Goal: Task Accomplishment & Management: Use online tool/utility

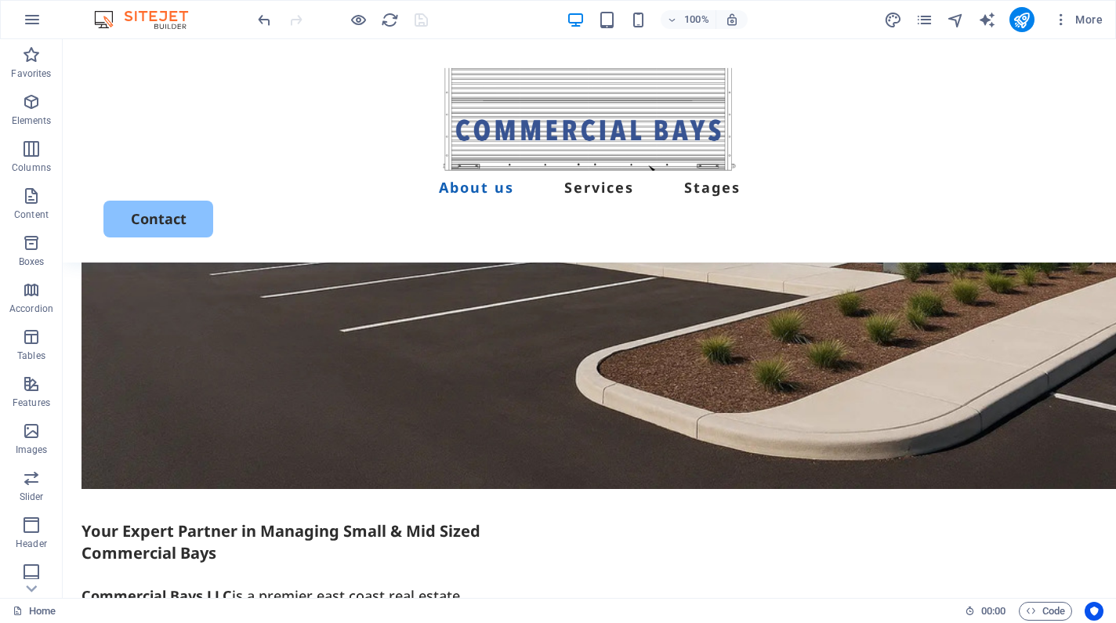
scroll to position [999, 0]
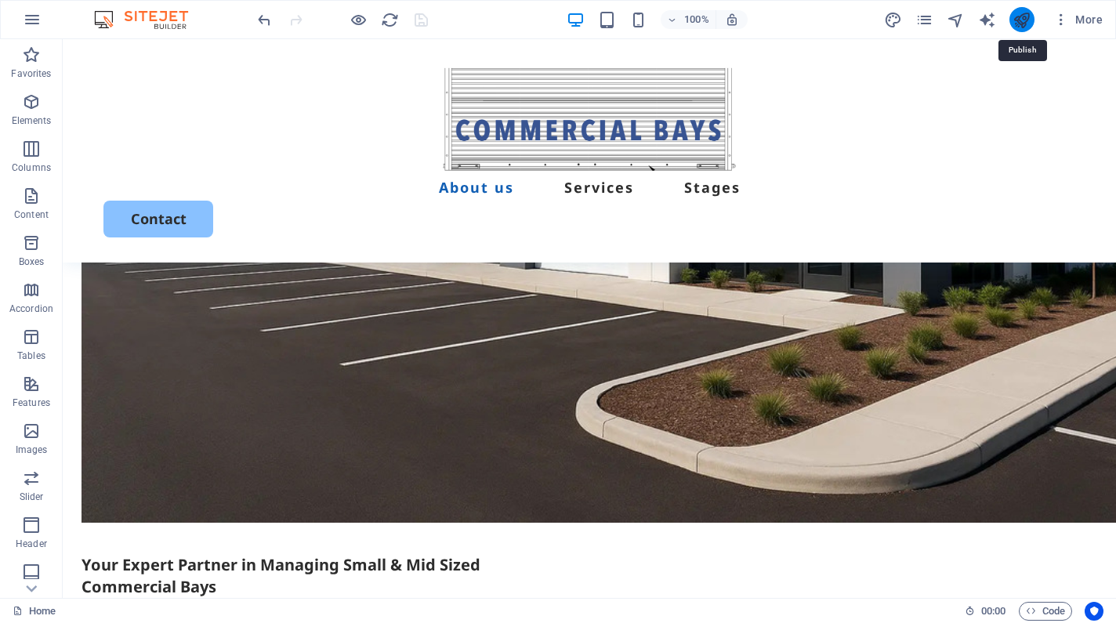
click at [1018, 18] on icon "publish" at bounding box center [1022, 20] width 18 height 18
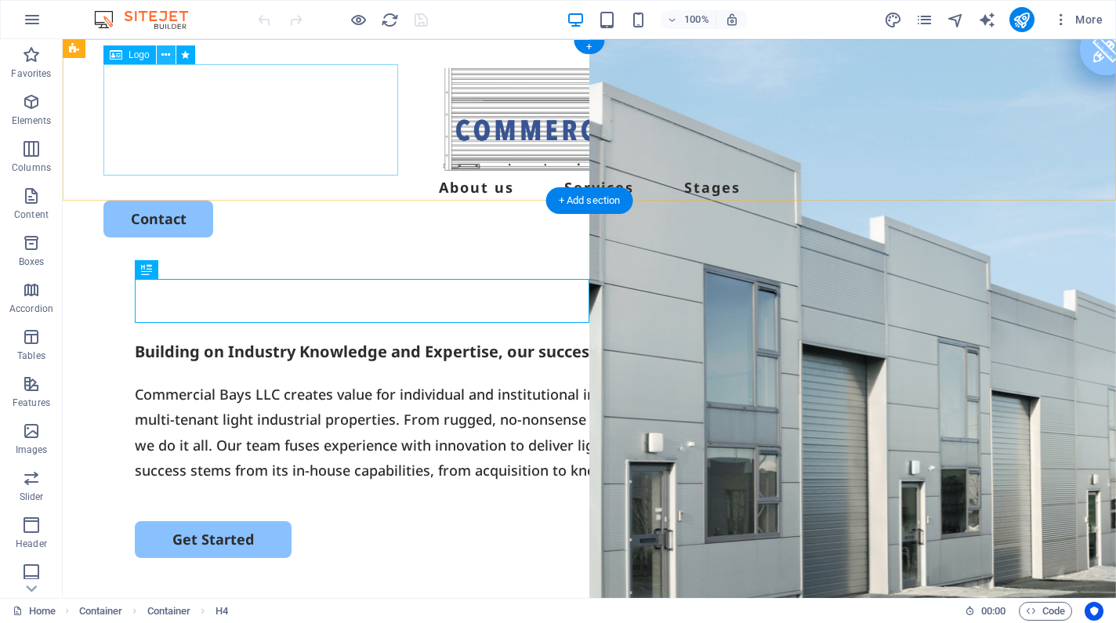
click at [170, 55] on icon at bounding box center [165, 55] width 9 height 16
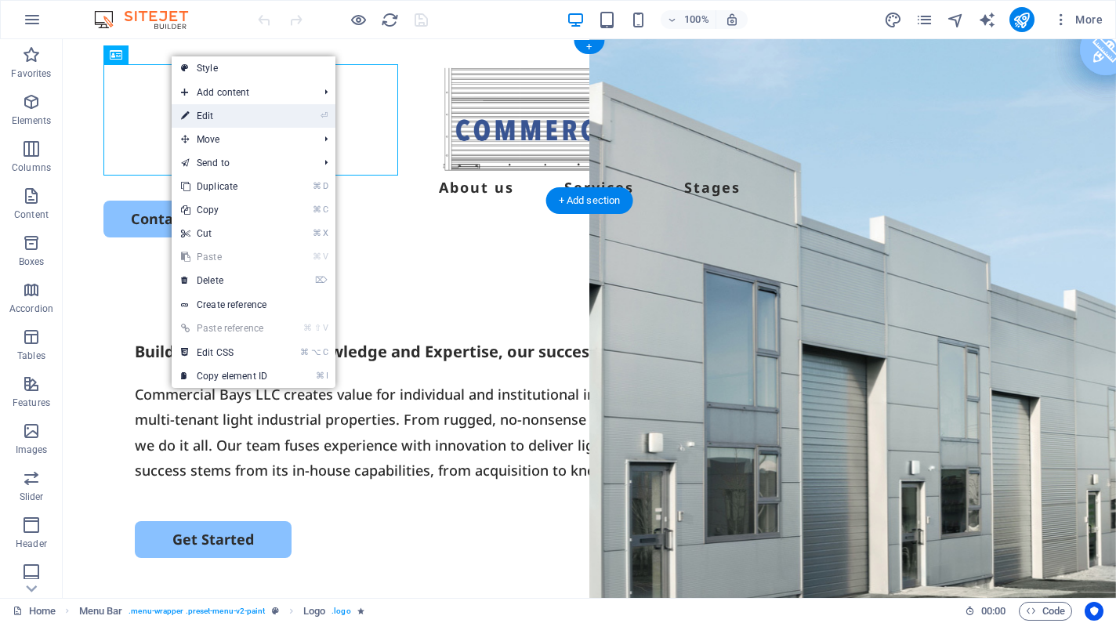
click at [189, 116] on icon at bounding box center [185, 116] width 8 height 24
select select "px"
select select "%"
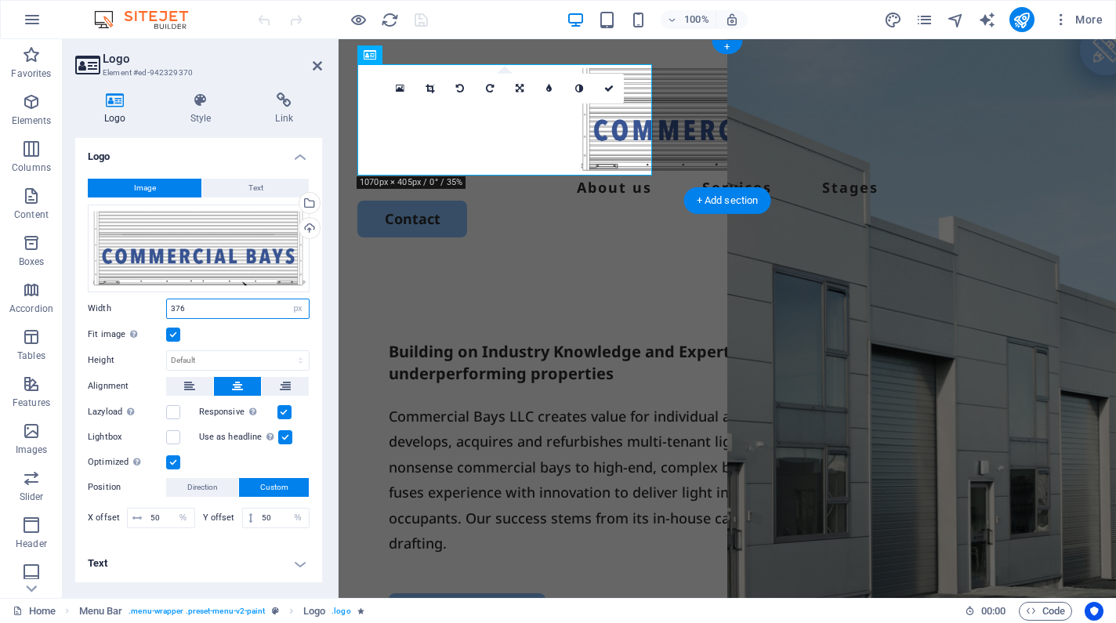
click at [185, 307] on input "376" at bounding box center [238, 308] width 142 height 19
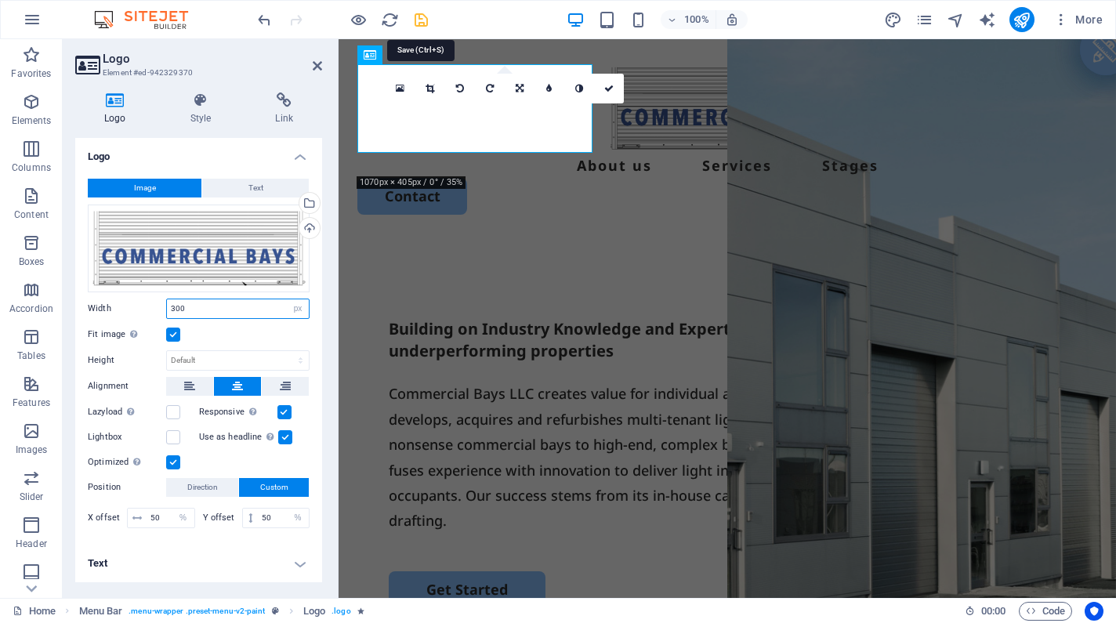
type input "300"
click at [419, 26] on icon "save" at bounding box center [421, 20] width 18 height 18
checkbox input "false"
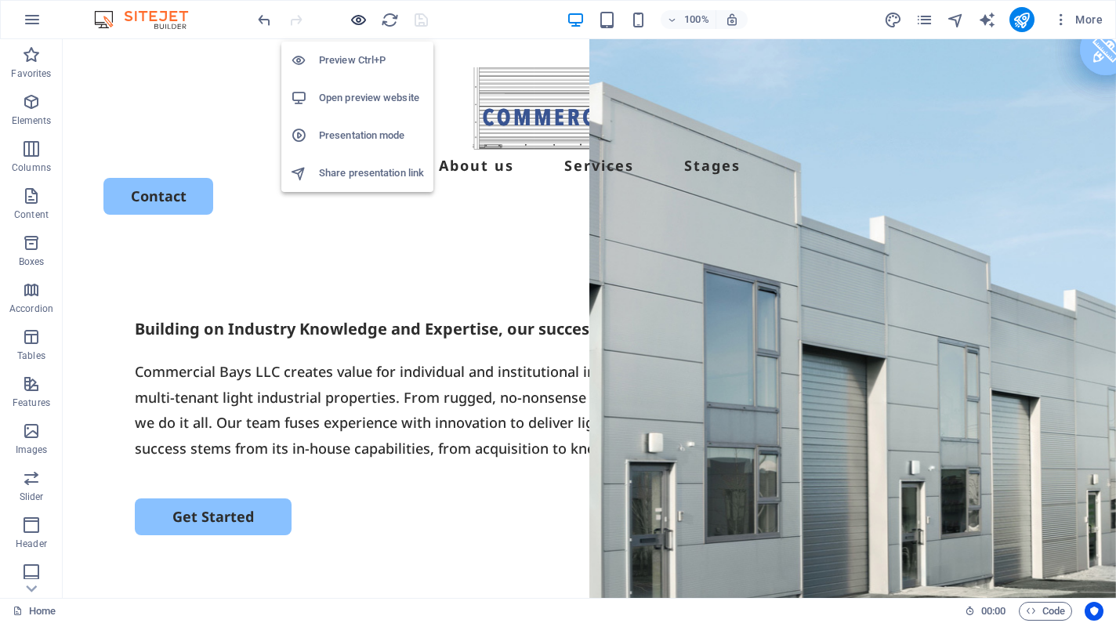
click at [359, 18] on icon "button" at bounding box center [359, 20] width 18 height 18
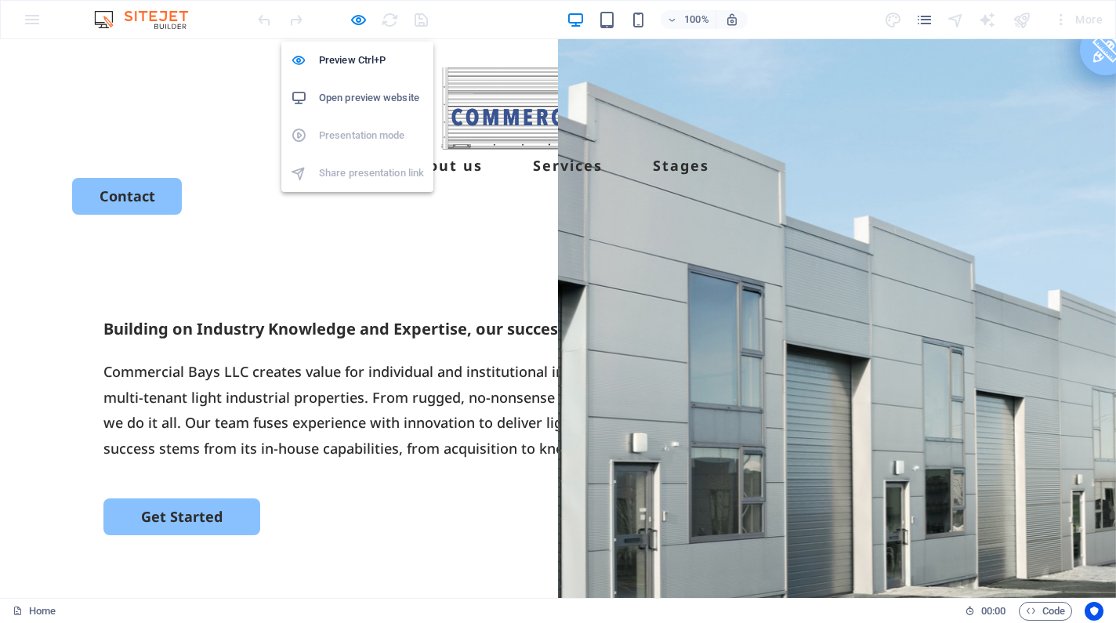
click at [346, 89] on h6 "Open preview website" at bounding box center [371, 98] width 105 height 19
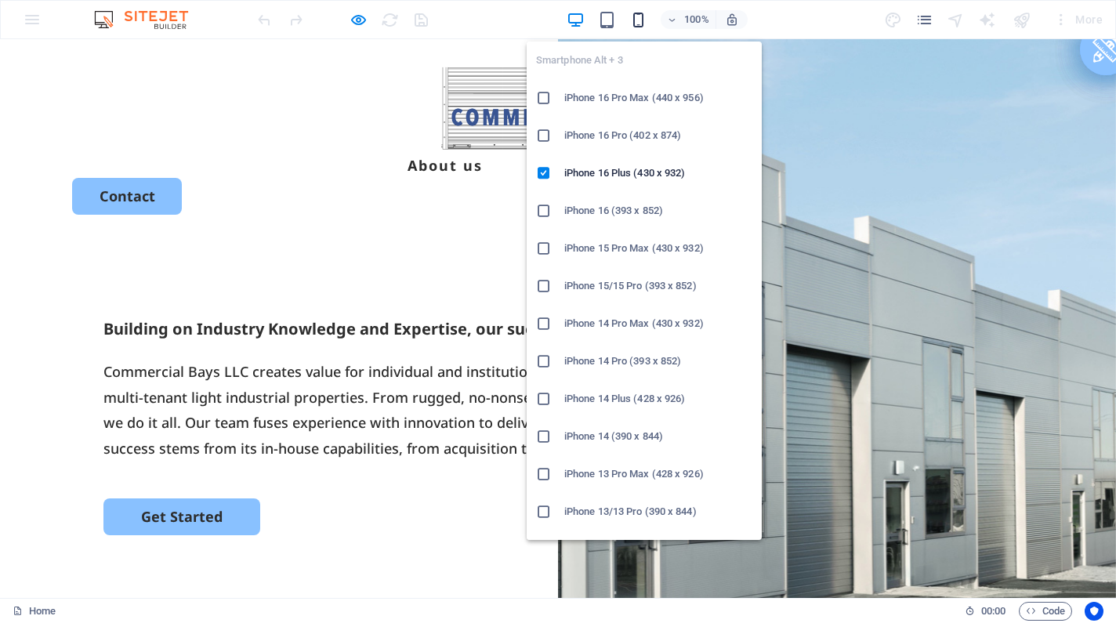
click at [640, 14] on icon "button" at bounding box center [638, 20] width 18 height 18
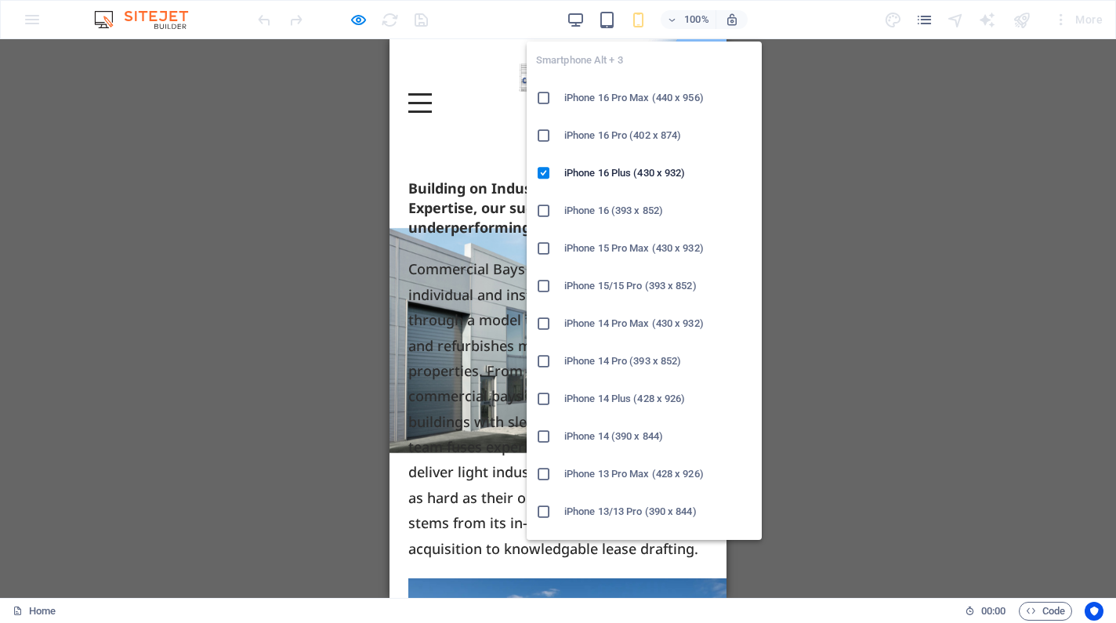
click at [611, 201] on h6 "iPhone 16 (393 x 852)" at bounding box center [658, 210] width 188 height 19
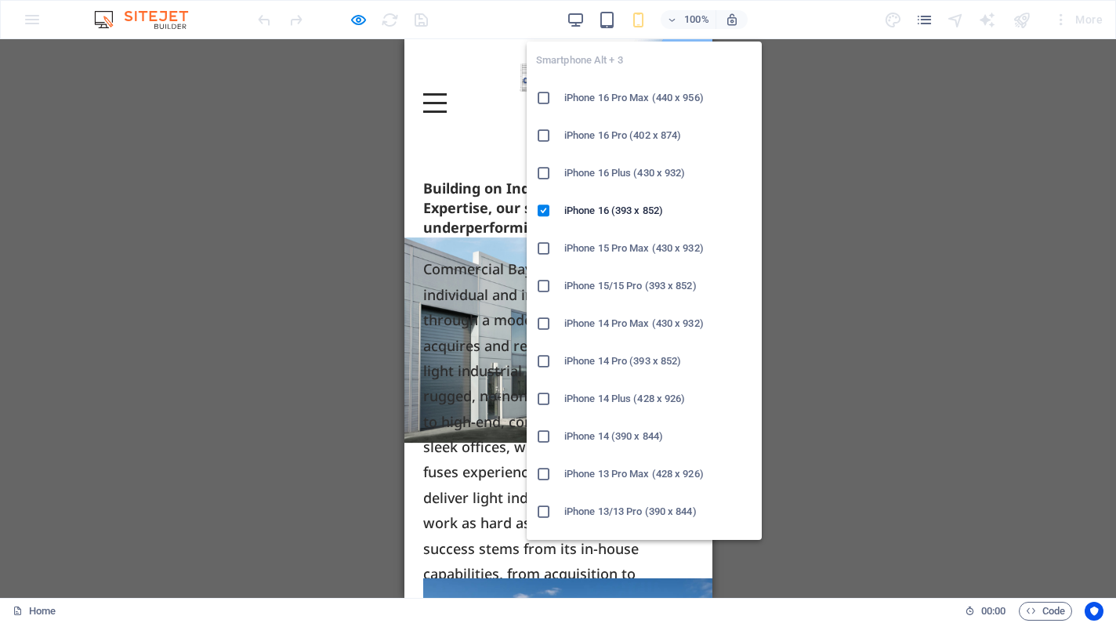
click at [633, 15] on icon "button" at bounding box center [638, 20] width 18 height 18
click at [615, 98] on h6 "iPhone 16 Pro Max (440 x 956)" at bounding box center [658, 98] width 188 height 19
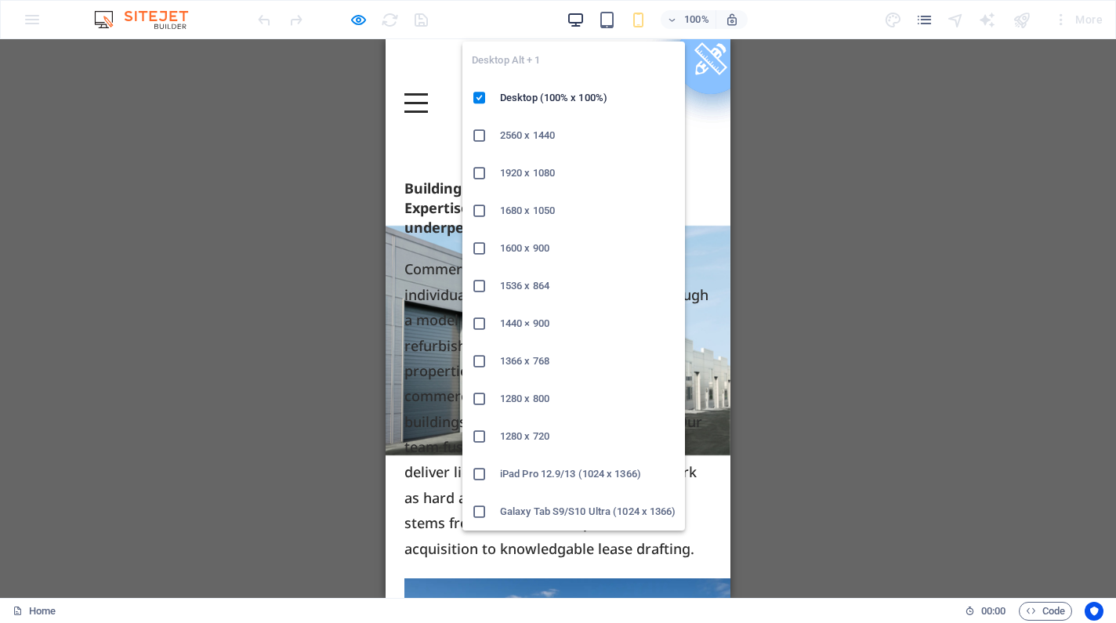
click at [568, 22] on icon "button" at bounding box center [576, 20] width 18 height 18
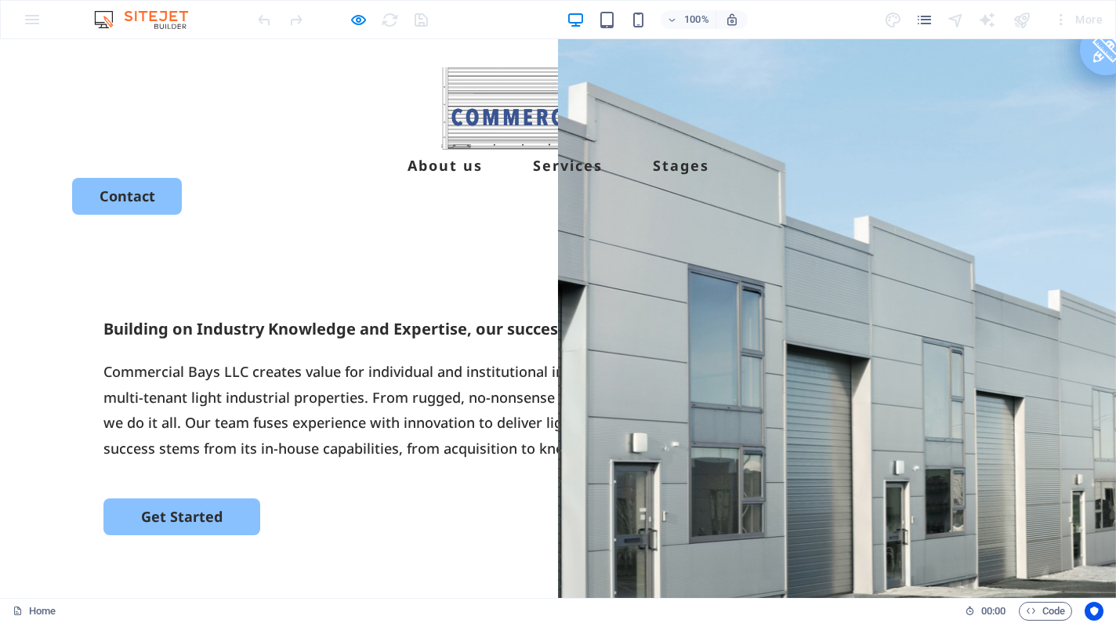
click at [299, 240] on div "Building on Industry Knowledge and Expertise, our success is found in underperf…" at bounding box center [558, 542] width 1116 height 604
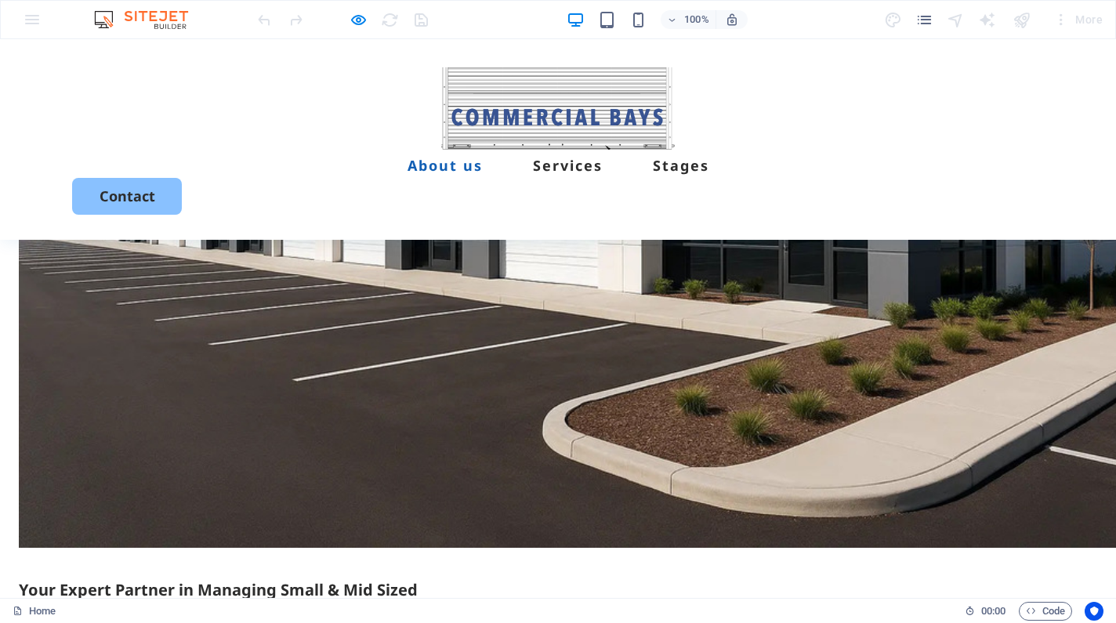
scroll to position [934, 0]
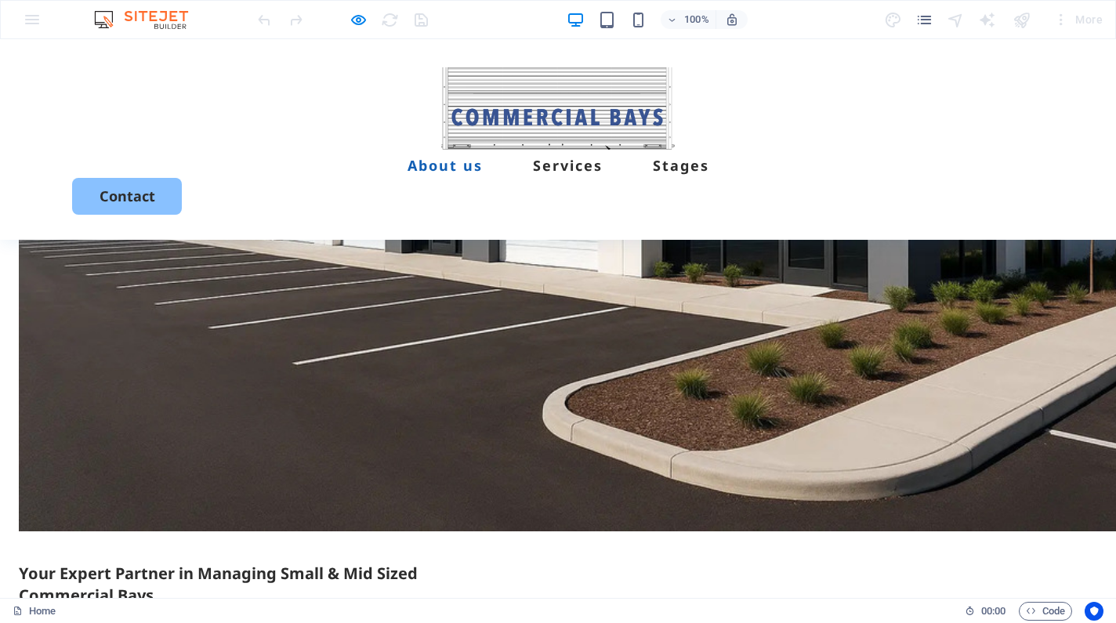
click at [353, 16] on icon "button" at bounding box center [359, 20] width 18 height 18
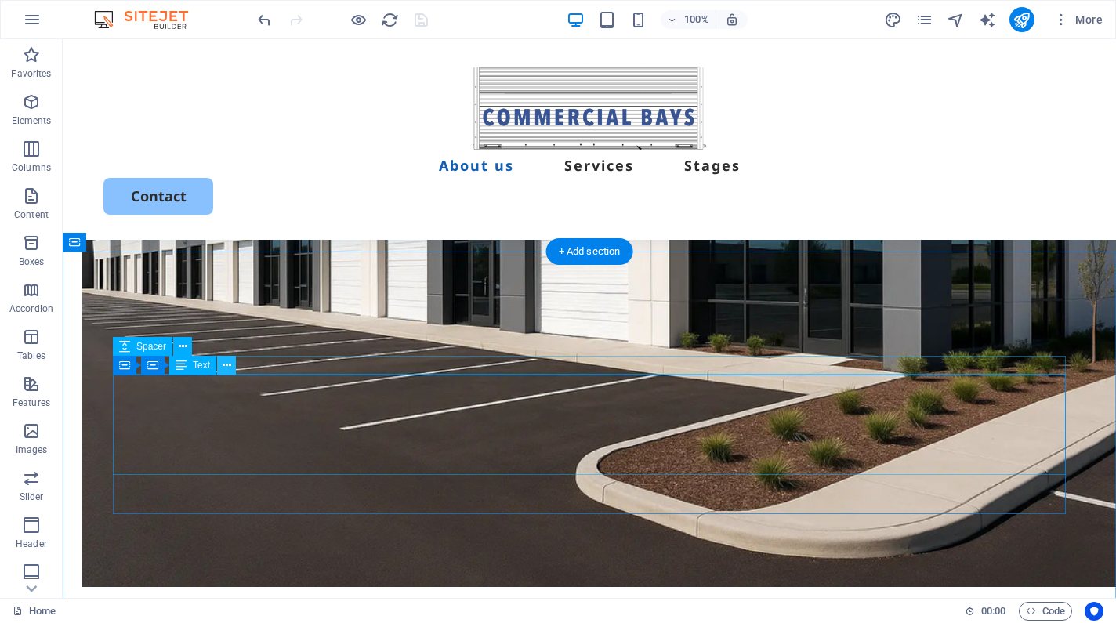
click at [227, 365] on icon at bounding box center [227, 365] width 9 height 16
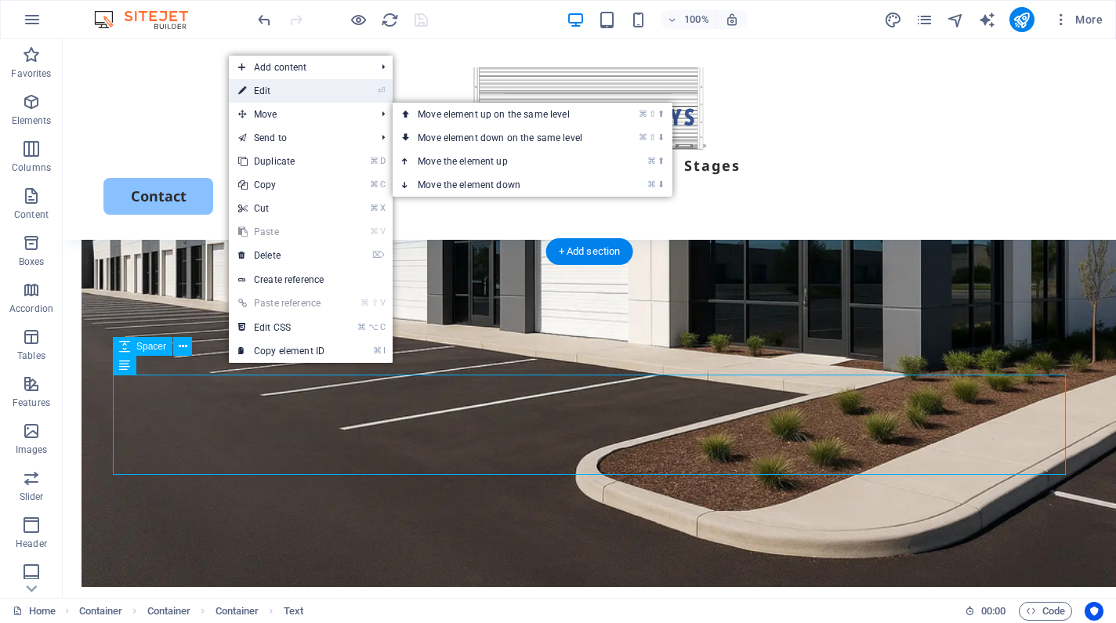
click at [260, 93] on link "⏎ Edit" at bounding box center [281, 91] width 105 height 24
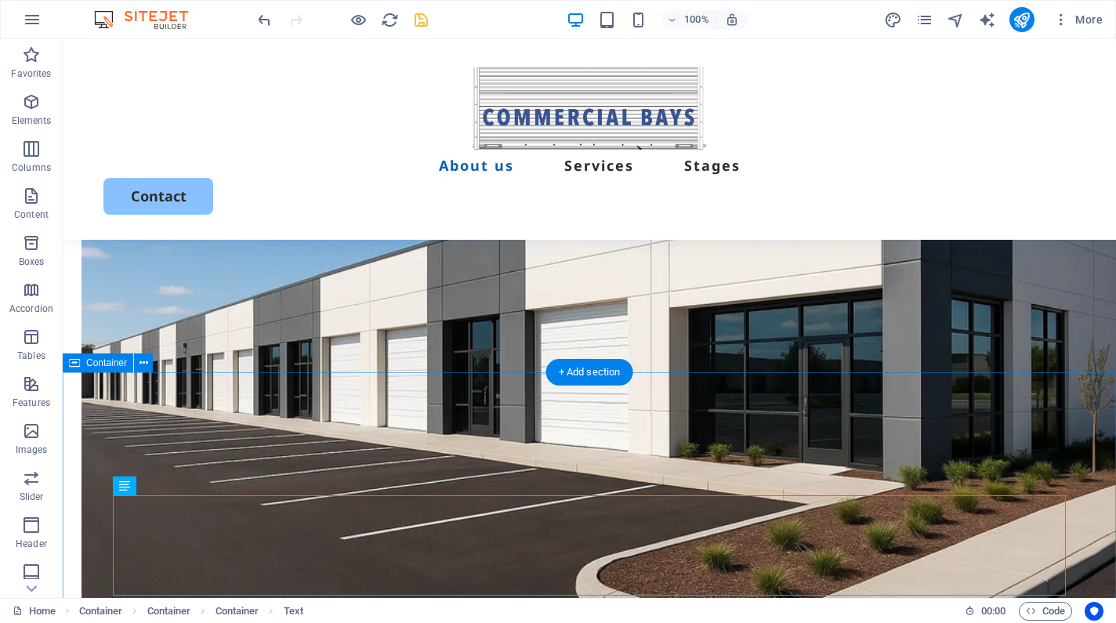
scroll to position [786, 0]
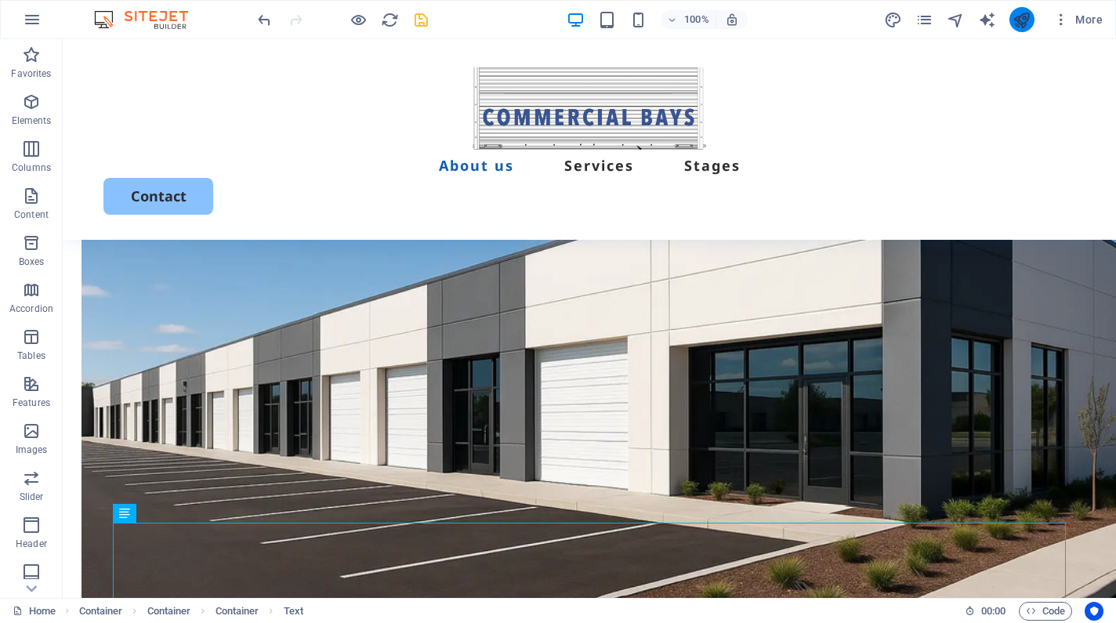
click at [1010, 20] on button "publish" at bounding box center [1022, 19] width 25 height 25
checkbox input "false"
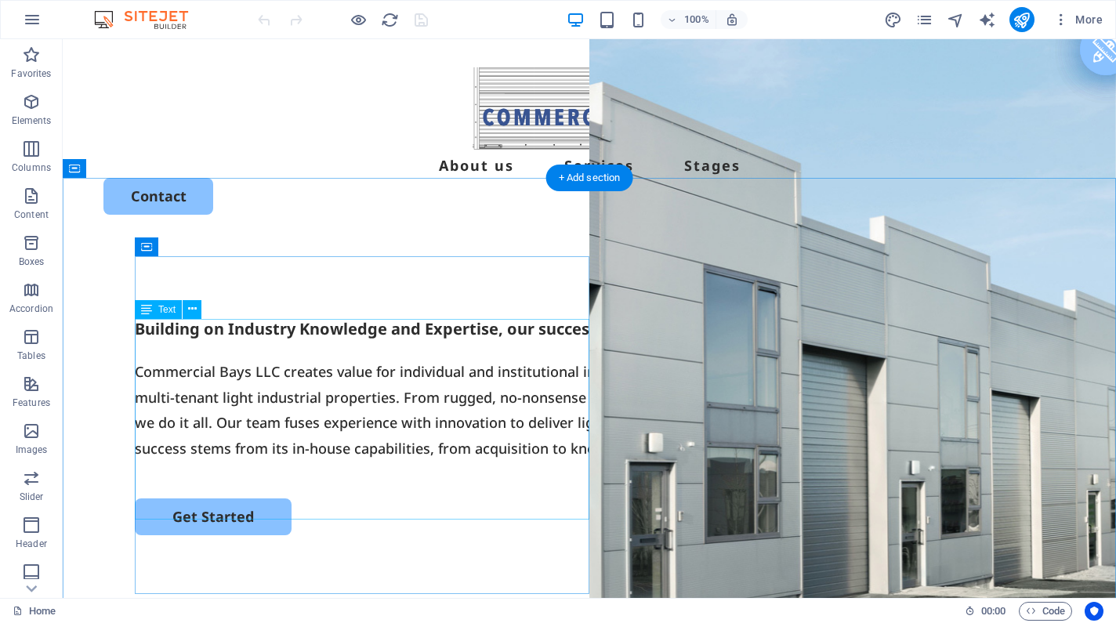
click at [275, 359] on div "Commercial Bays LLC creates value for individual and institutional investors th…" at bounding box center [589, 410] width 909 height 102
click at [193, 310] on icon at bounding box center [192, 309] width 9 height 16
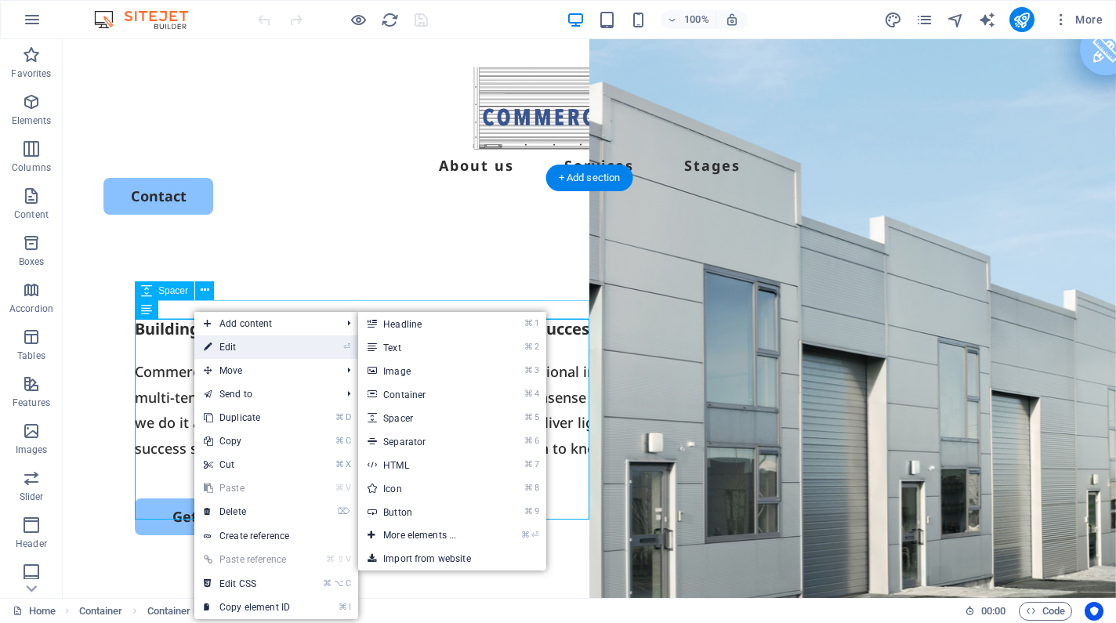
click at [212, 345] on icon at bounding box center [208, 348] width 8 height 24
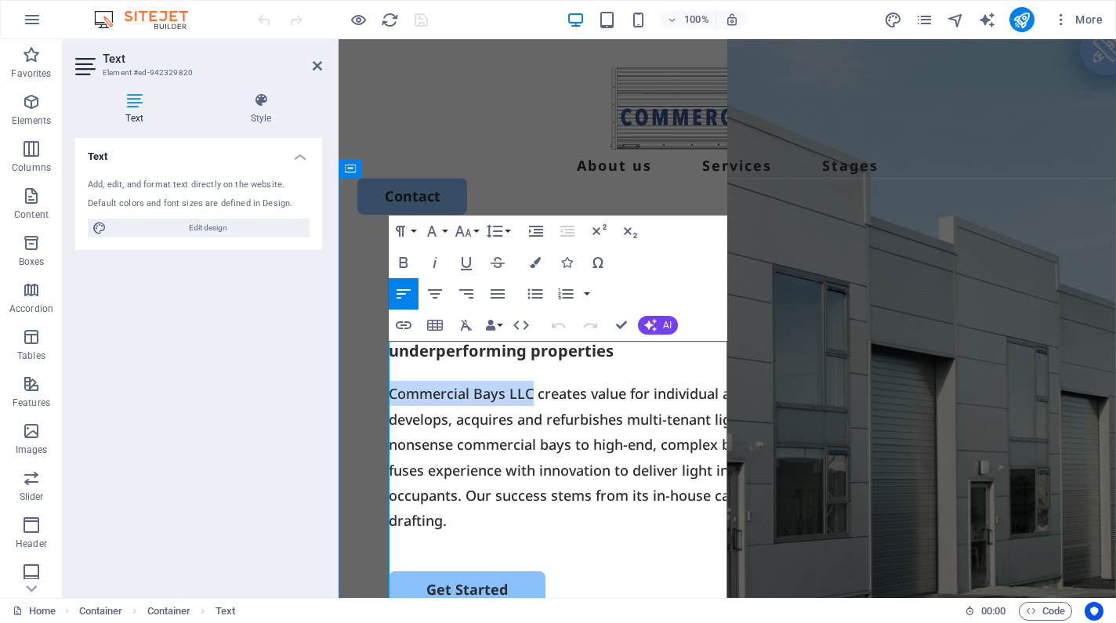
drag, startPoint x: 528, startPoint y: 354, endPoint x: 393, endPoint y: 354, distance: 135.6
click at [393, 381] on p "Commercial Bays LLC creates value for individual and institutional investors th…" at bounding box center [727, 457] width 677 height 152
click at [401, 266] on icon "button" at bounding box center [404, 262] width 9 height 11
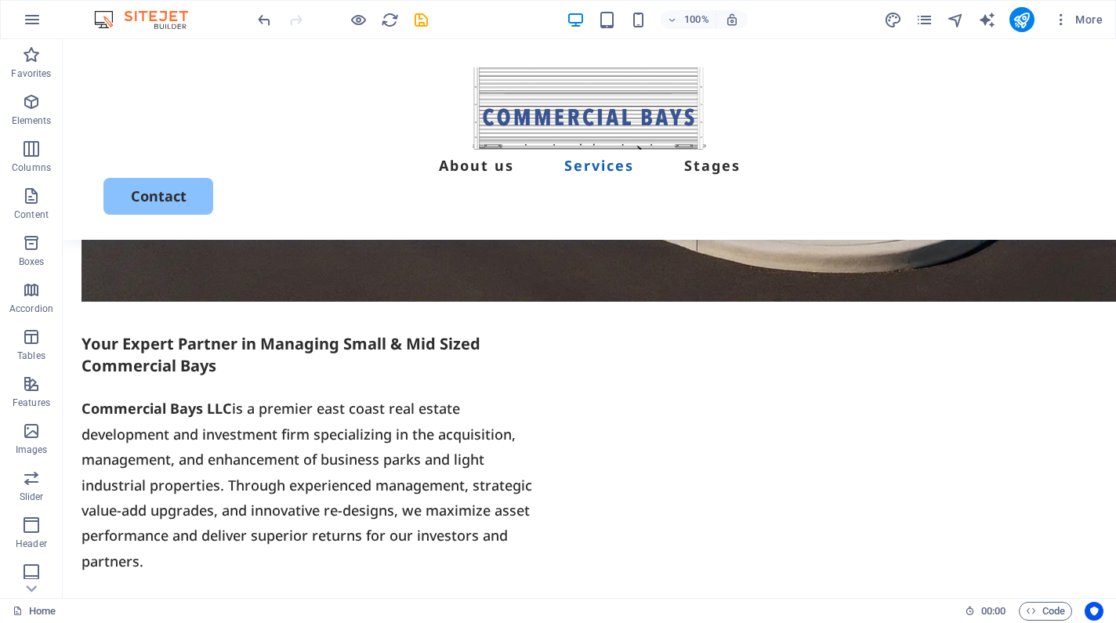
scroll to position [1213, 0]
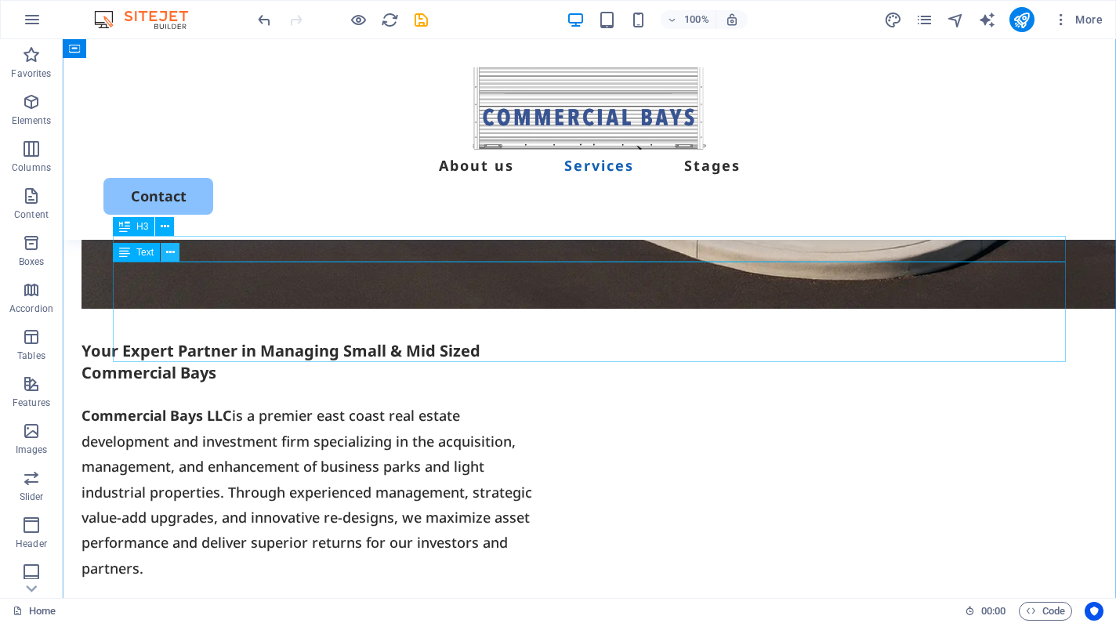
click at [169, 251] on icon at bounding box center [170, 253] width 9 height 16
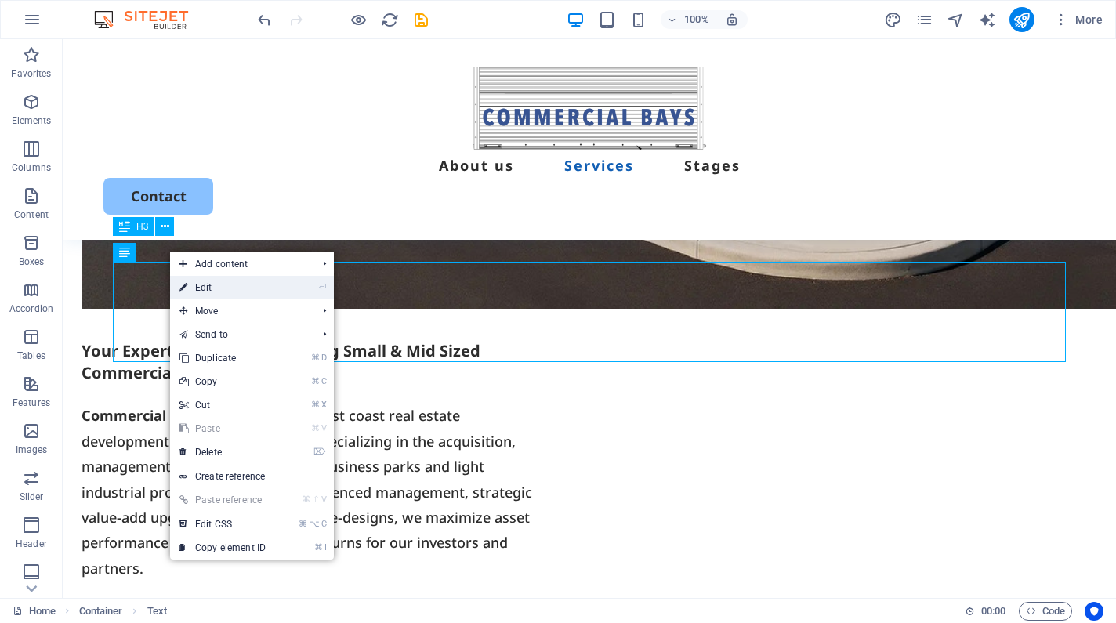
click at [183, 280] on icon at bounding box center [184, 288] width 8 height 24
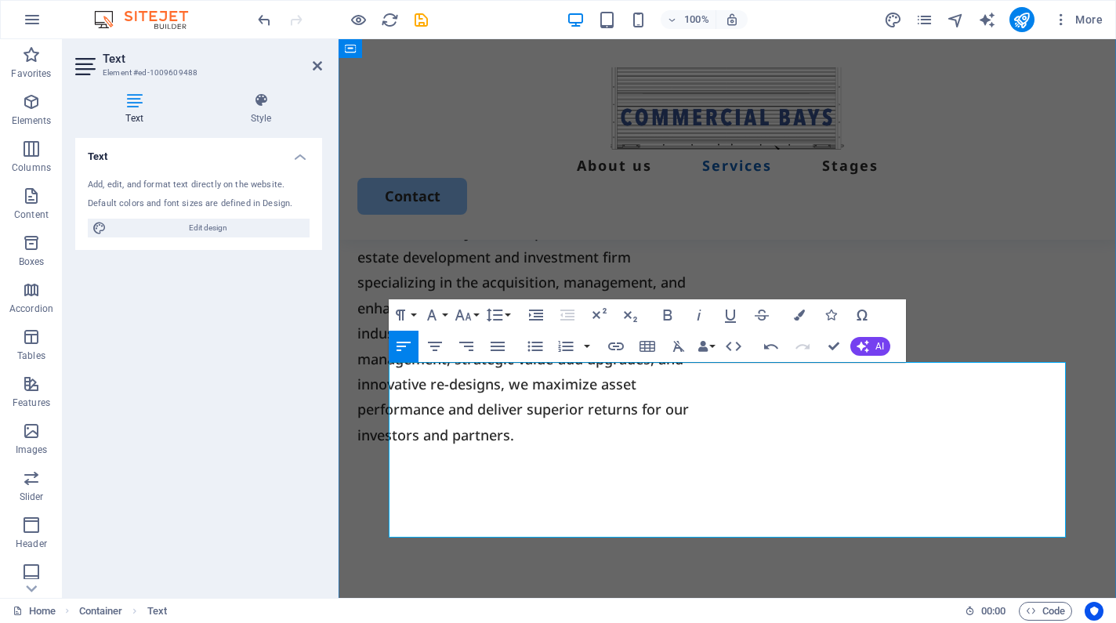
drag, startPoint x: 633, startPoint y: 501, endPoint x: 491, endPoint y: 504, distance: 142.7
click at [678, 314] on button "Bold" at bounding box center [668, 314] width 30 height 31
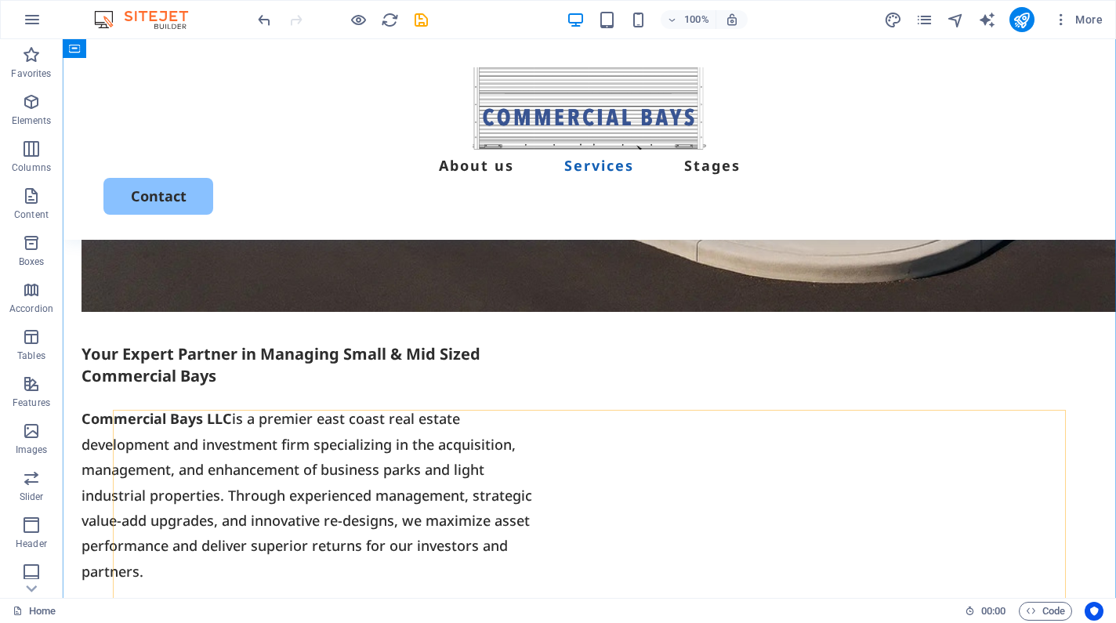
scroll to position [1208, 0]
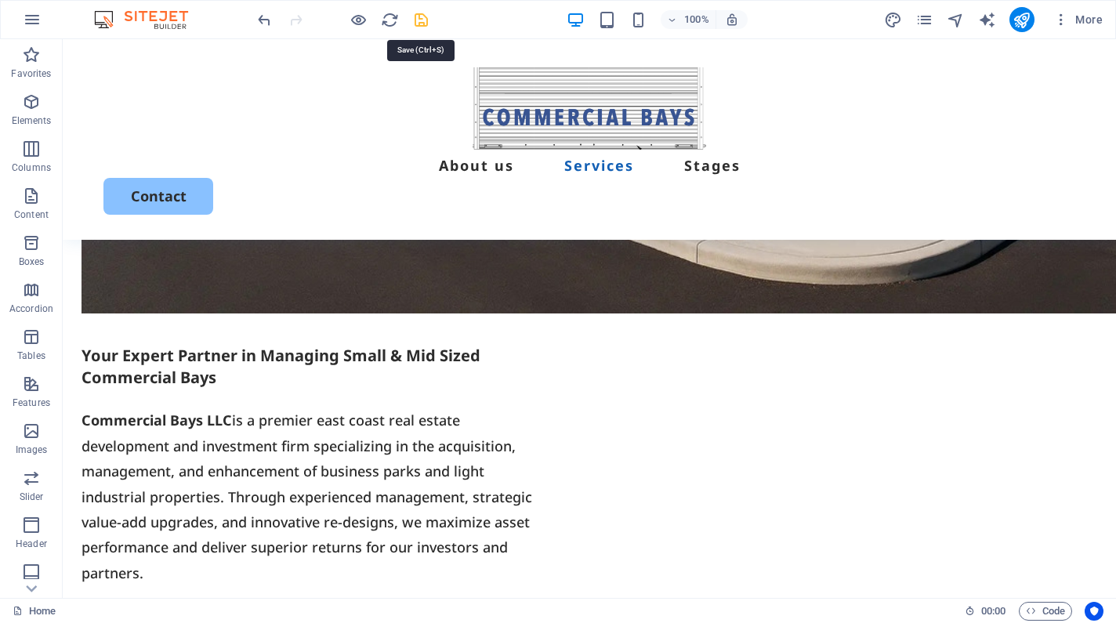
click at [421, 26] on icon "save" at bounding box center [421, 20] width 18 height 18
checkbox input "false"
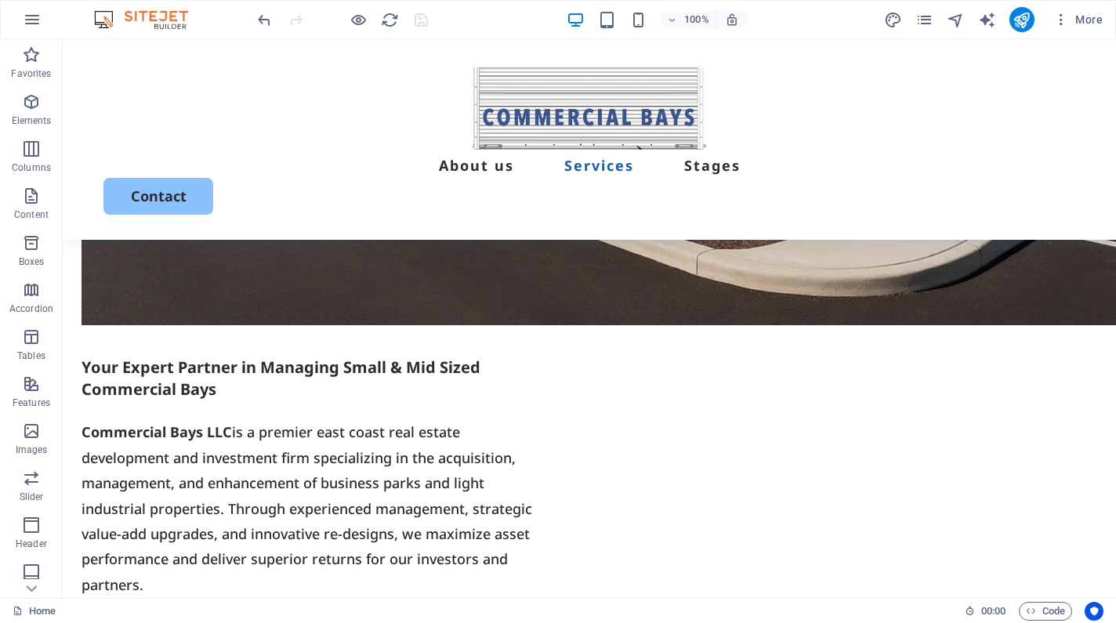
scroll to position [1192, 0]
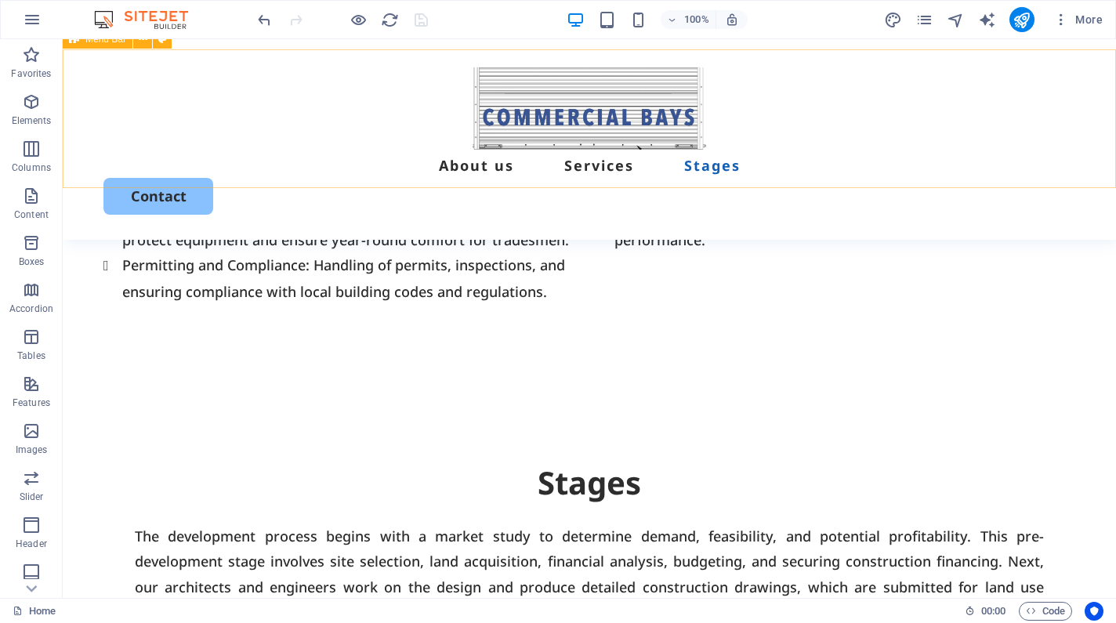
scroll to position [4134, 0]
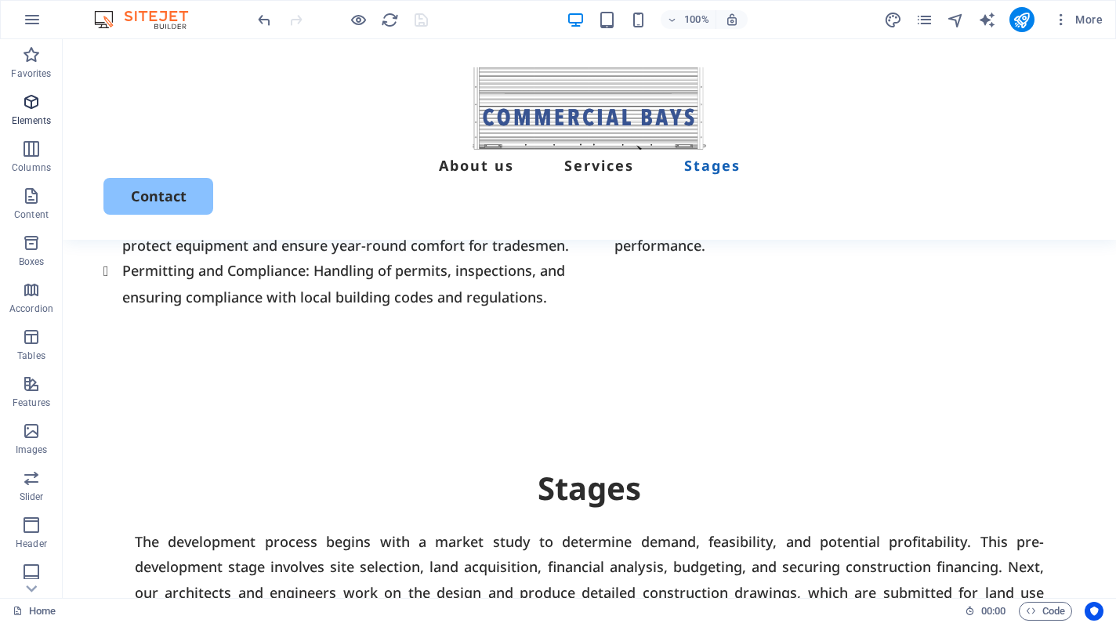
click at [34, 101] on icon "button" at bounding box center [31, 102] width 19 height 19
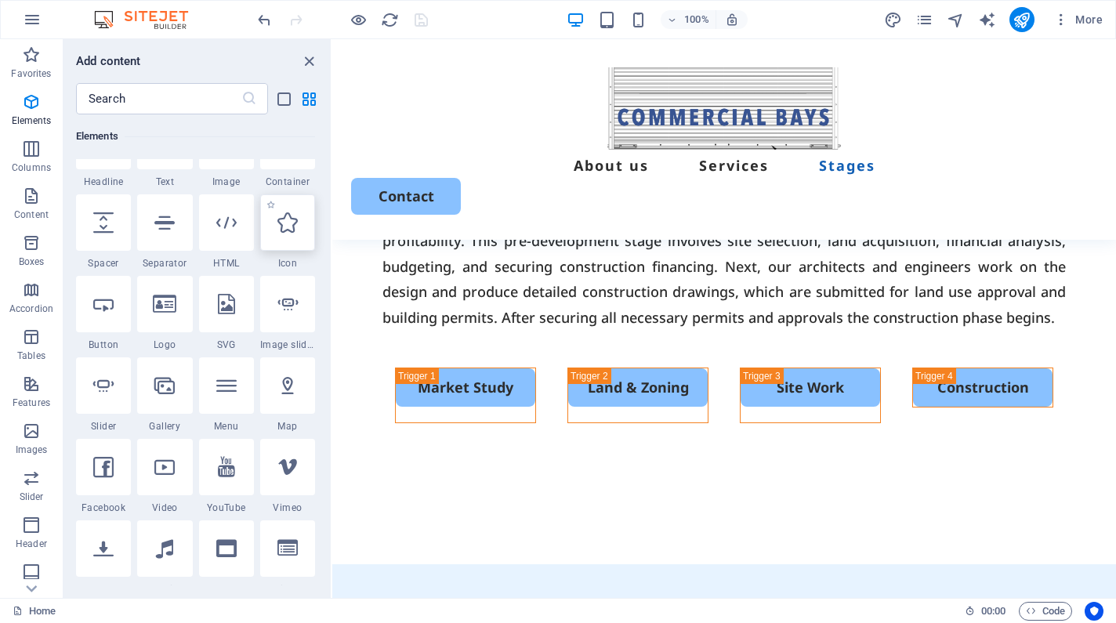
scroll to position [215, 0]
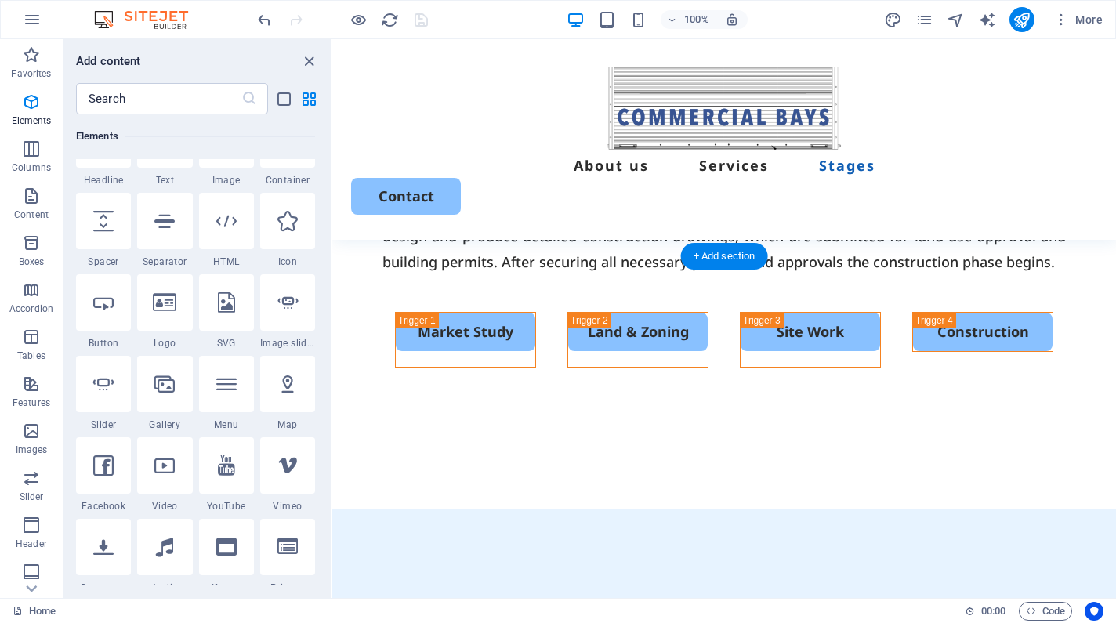
scroll to position [4565, 0]
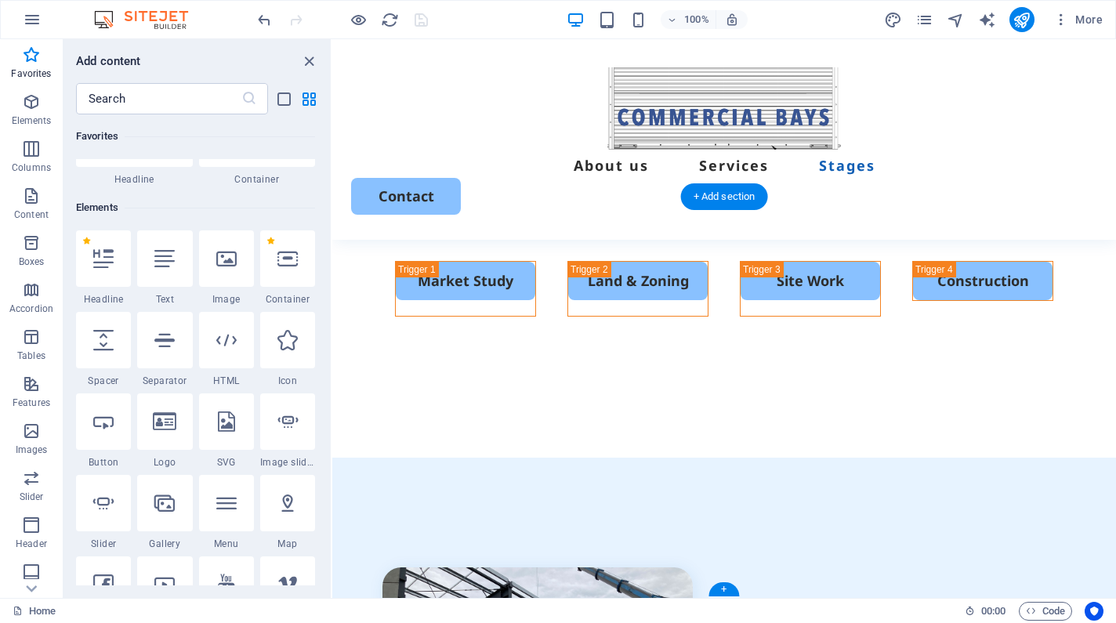
scroll to position [4614, 0]
click at [310, 67] on icon "close panel" at bounding box center [309, 62] width 18 height 18
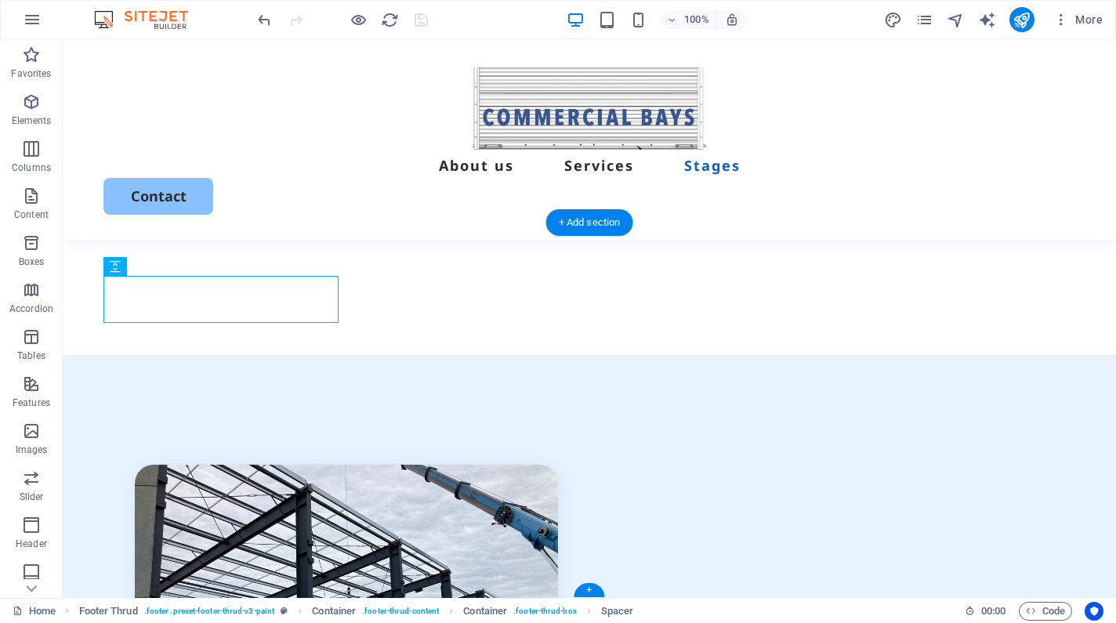
select select "px"
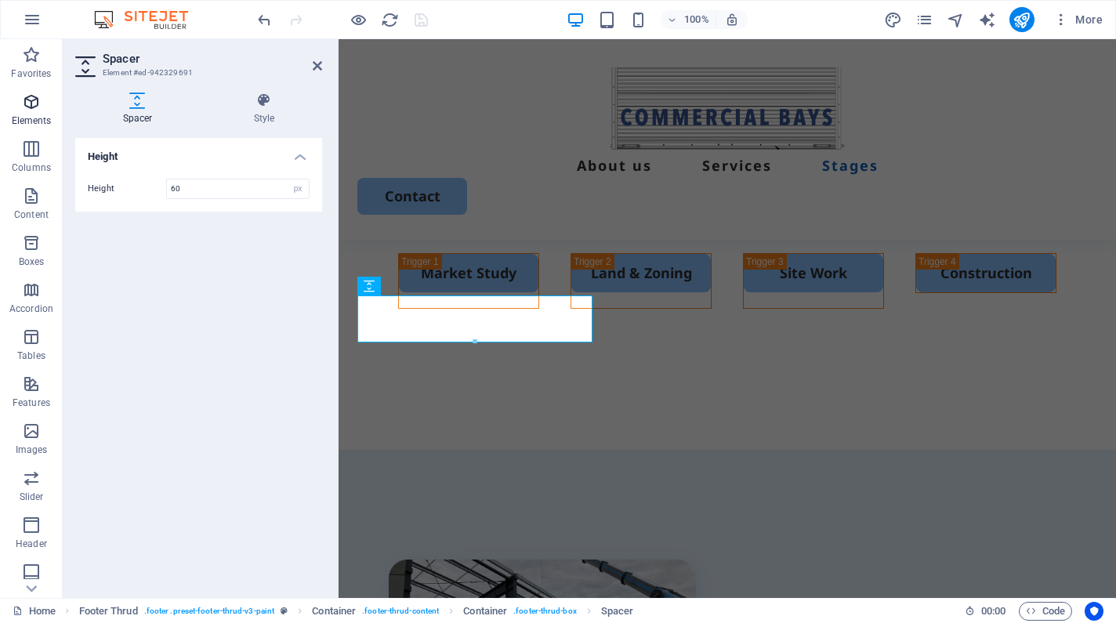
click at [31, 109] on icon "button" at bounding box center [31, 102] width 19 height 19
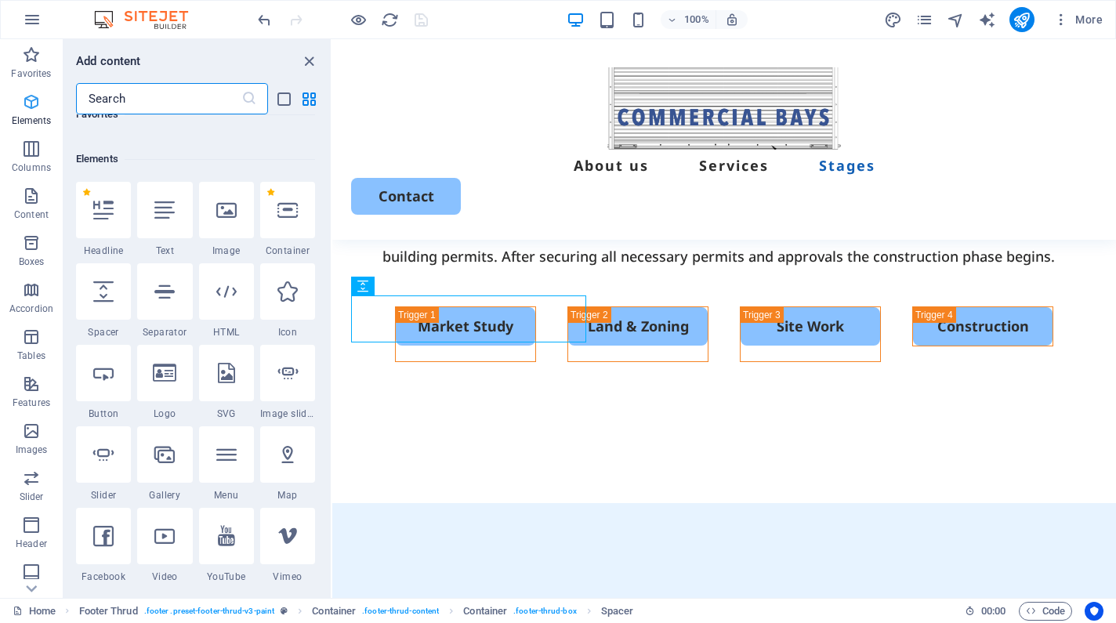
scroll to position [167, 0]
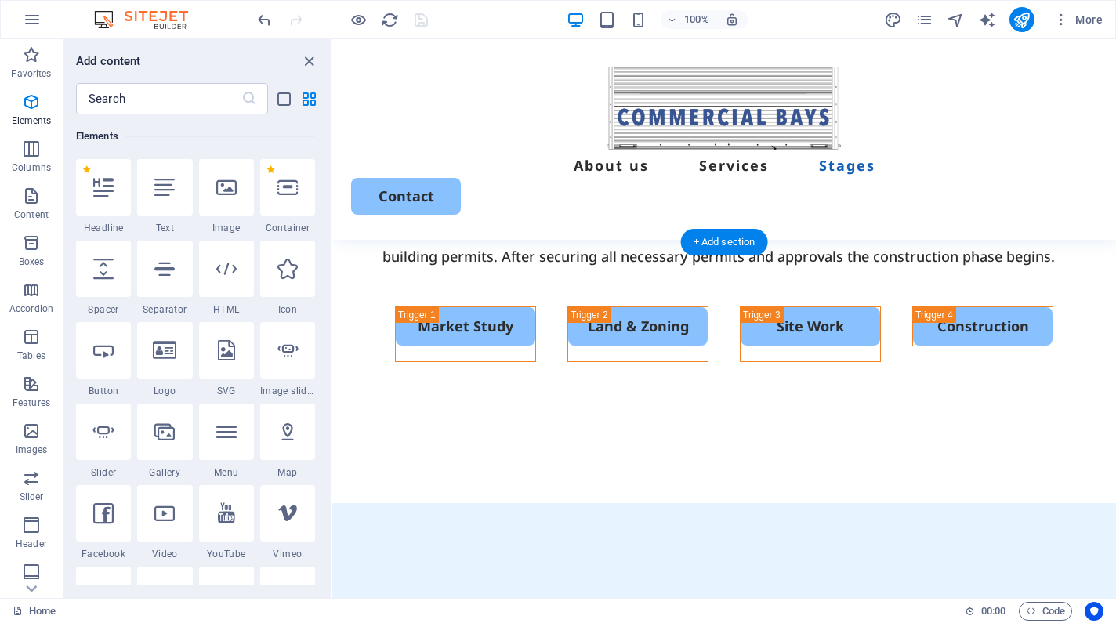
click at [307, 64] on icon "close panel" at bounding box center [309, 62] width 18 height 18
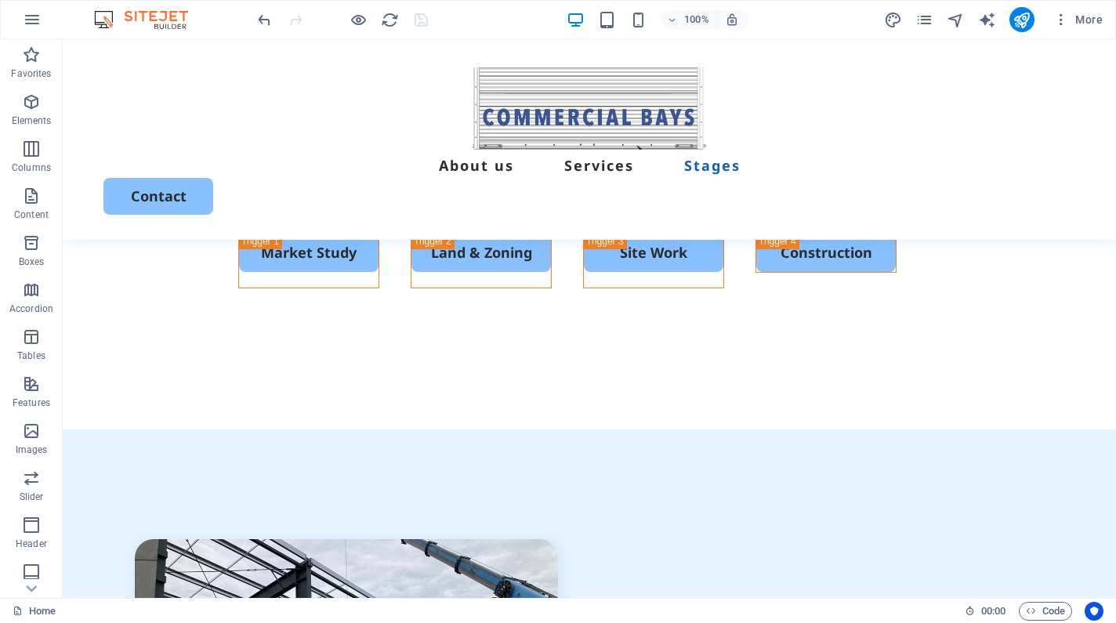
scroll to position [4146, 0]
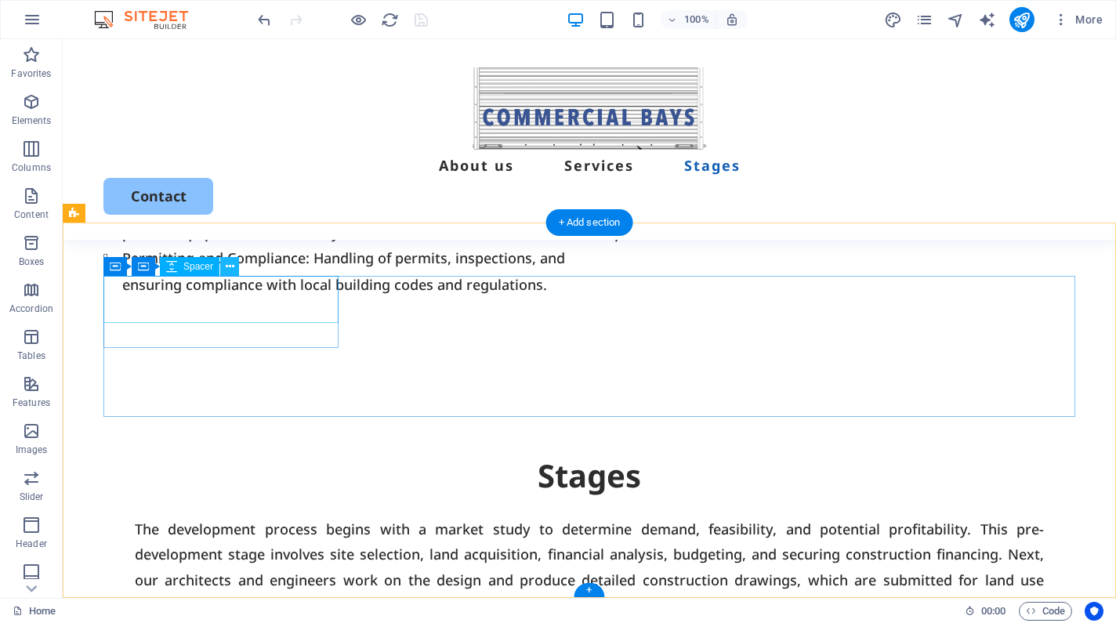
click at [228, 267] on icon at bounding box center [230, 267] width 9 height 16
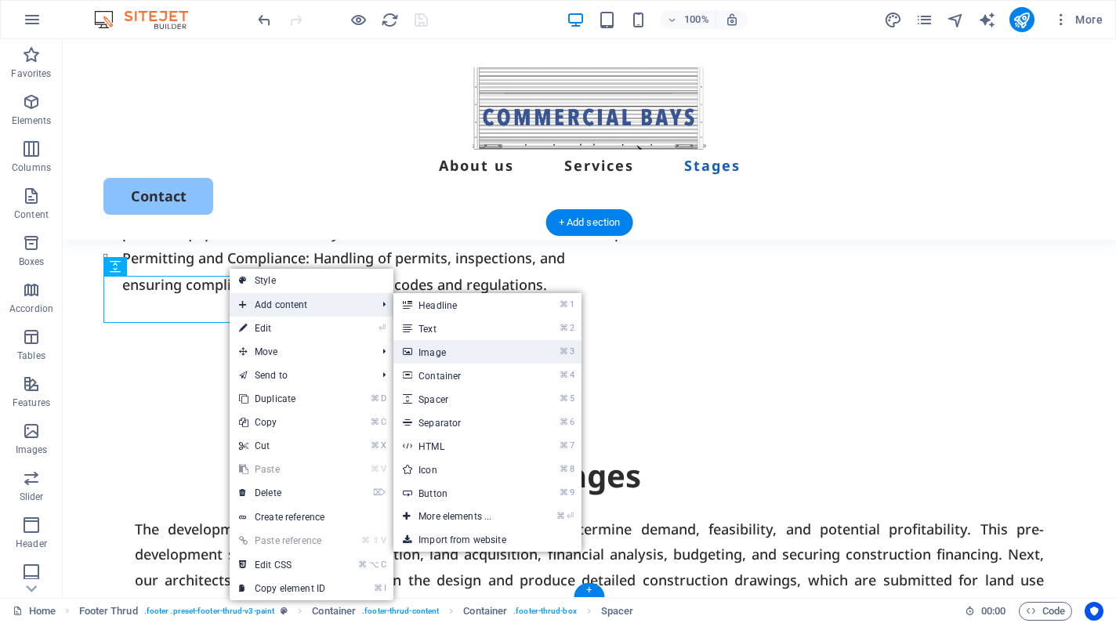
click at [420, 354] on link "⌘ 3 Image" at bounding box center [458, 352] width 129 height 24
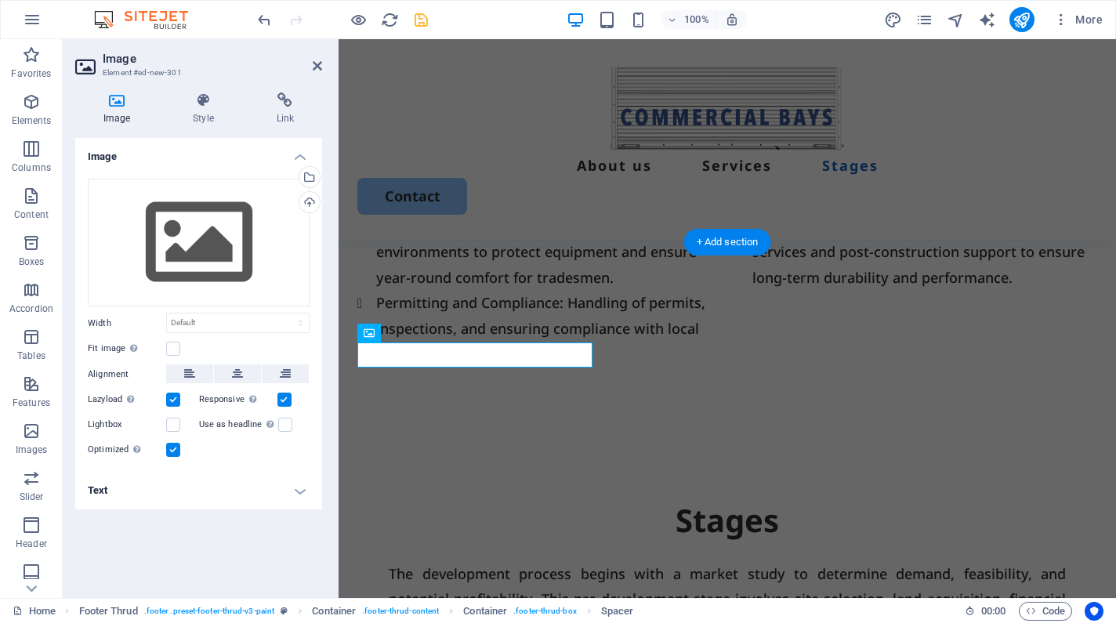
scroll to position [4644, 0]
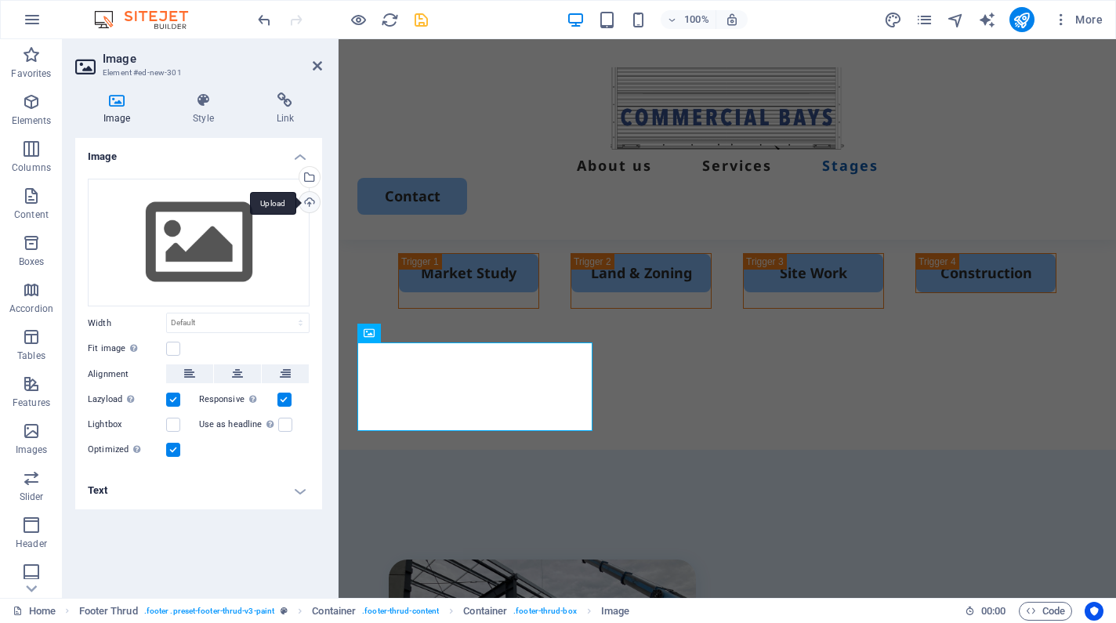
click at [309, 207] on div "Upload" at bounding box center [308, 204] width 24 height 24
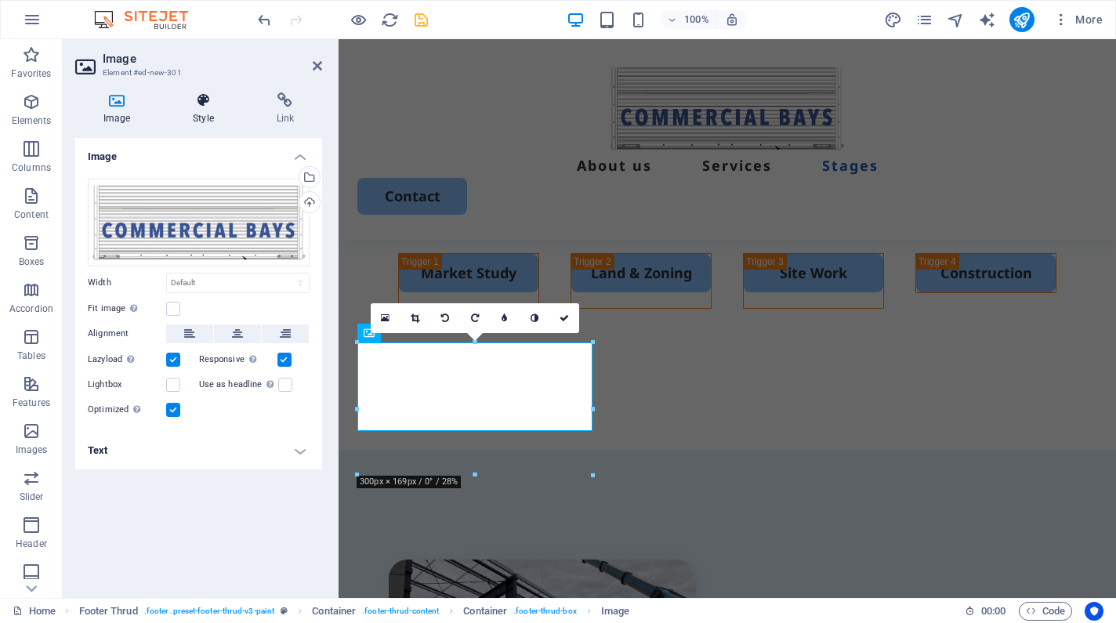
click at [205, 105] on icon at bounding box center [203, 101] width 77 height 16
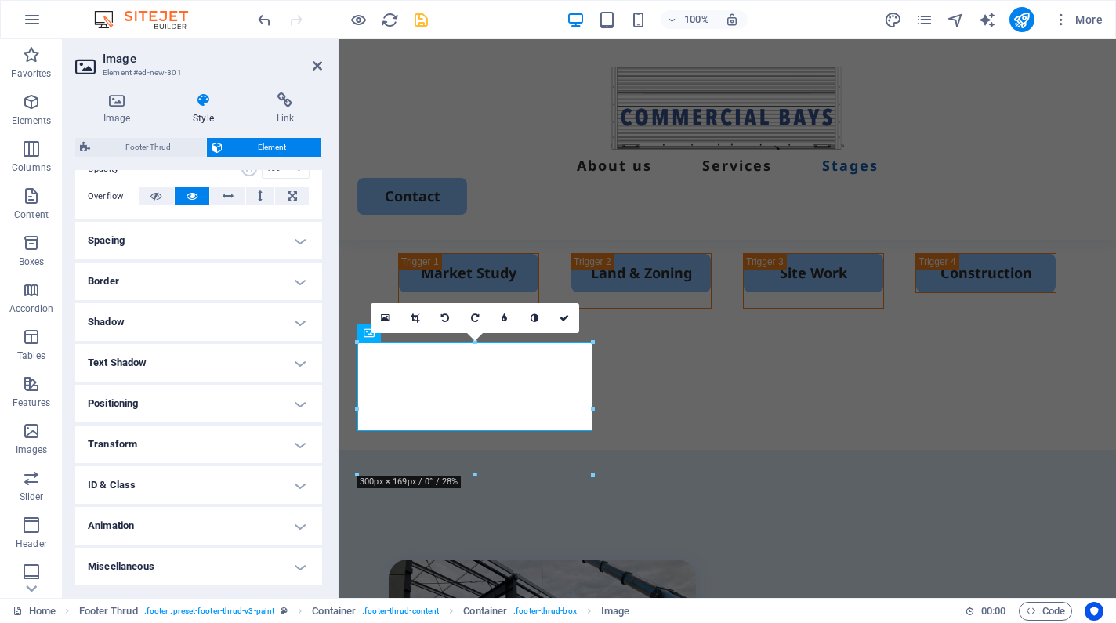
scroll to position [246, 0]
click at [129, 527] on h4 "Animation" at bounding box center [198, 527] width 247 height 38
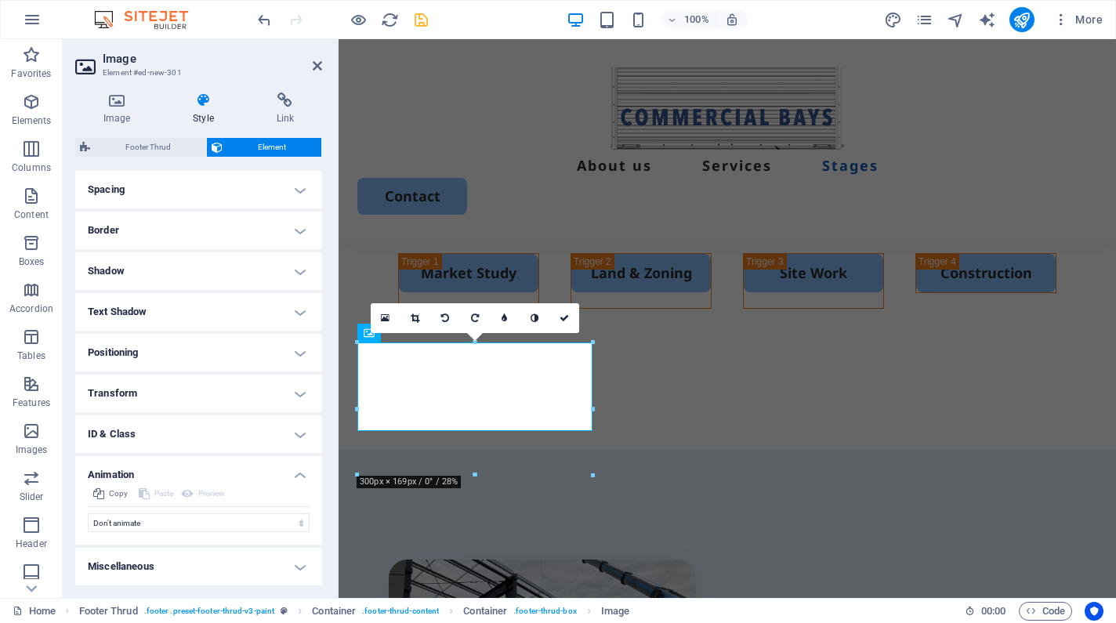
scroll to position [297, 0]
click at [163, 528] on select "Don't animate Show / Hide Slide up/down Zoom in/out Slide left to right Slide r…" at bounding box center [199, 523] width 222 height 19
select select "move-top-to-bottom"
select select "scroll"
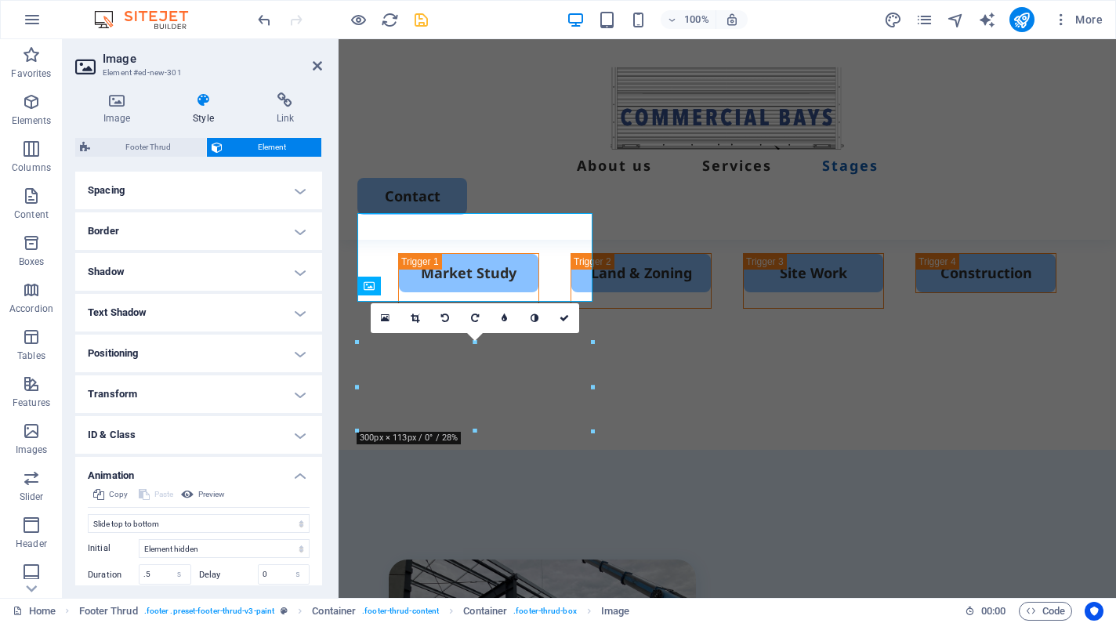
click at [176, 535] on div "Initial Element hidden Element shown Duration .5 s ms Delay 0 s ms Width auto p…" at bounding box center [199, 588] width 222 height 111
click at [143, 575] on input ".5" at bounding box center [165, 574] width 51 height 19
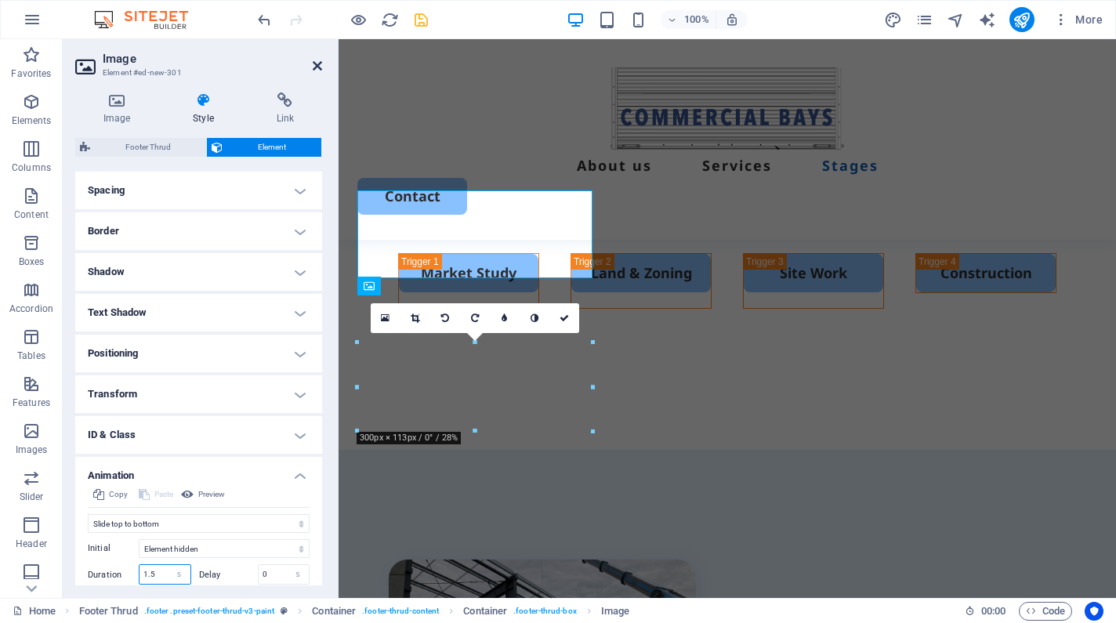
type input "1.5"
click at [319, 61] on icon at bounding box center [317, 66] width 9 height 13
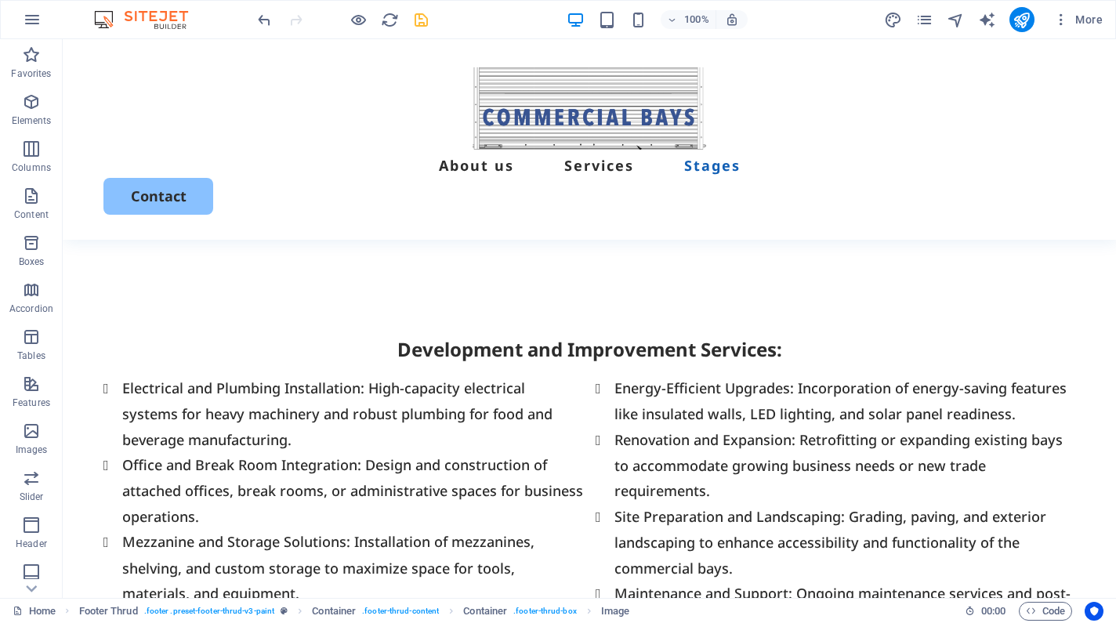
scroll to position [3753, 0]
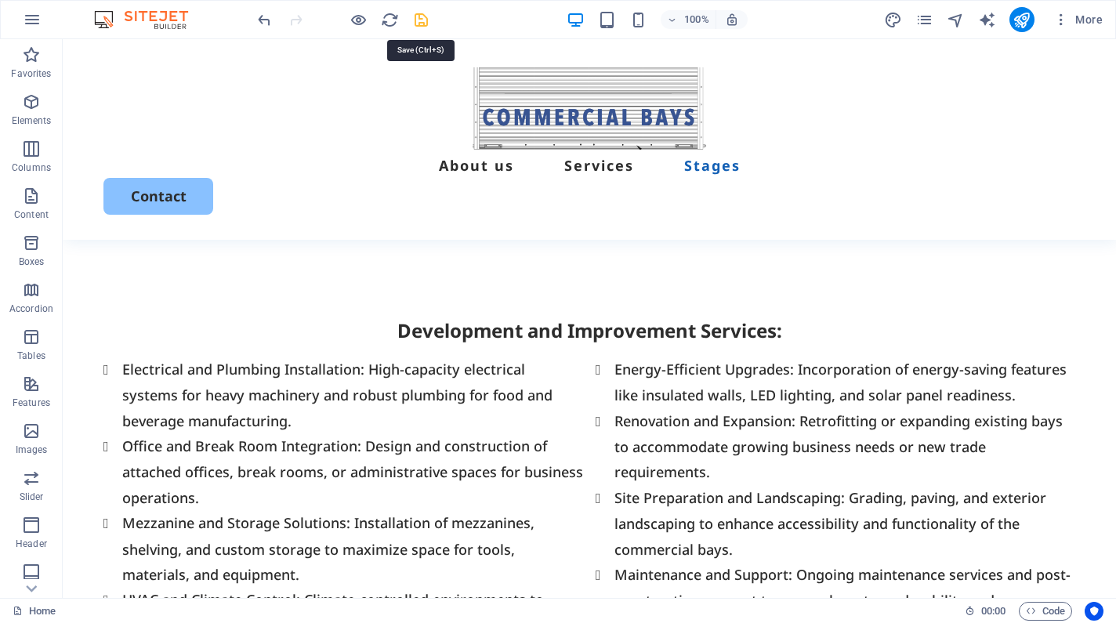
click at [421, 26] on icon "save" at bounding box center [421, 20] width 18 height 18
checkbox input "false"
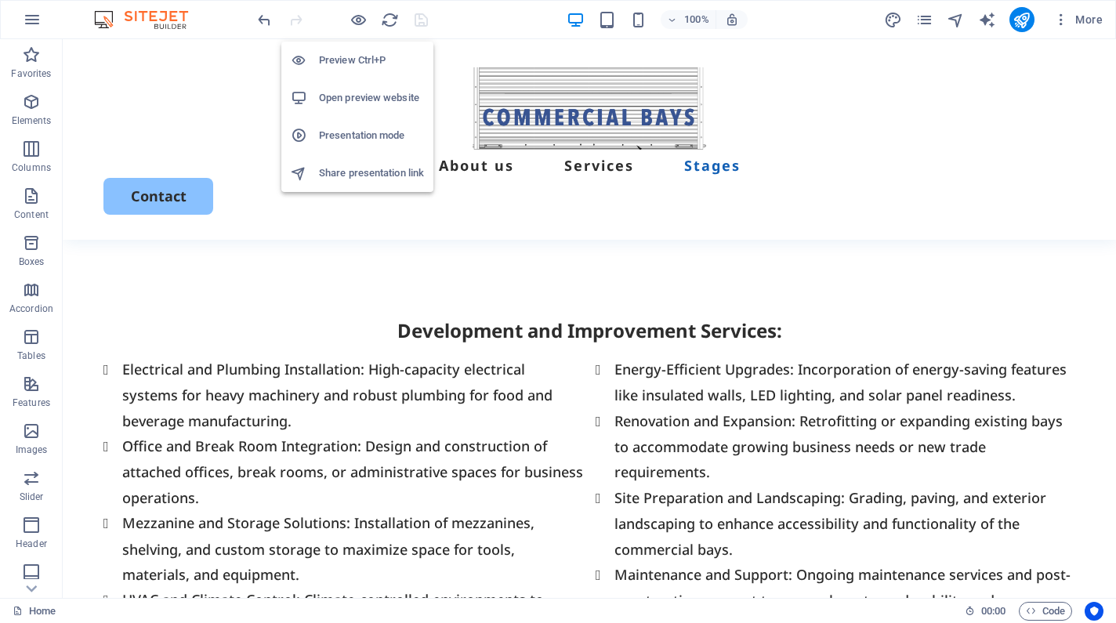
click at [361, 97] on h6 "Open preview website" at bounding box center [371, 98] width 105 height 19
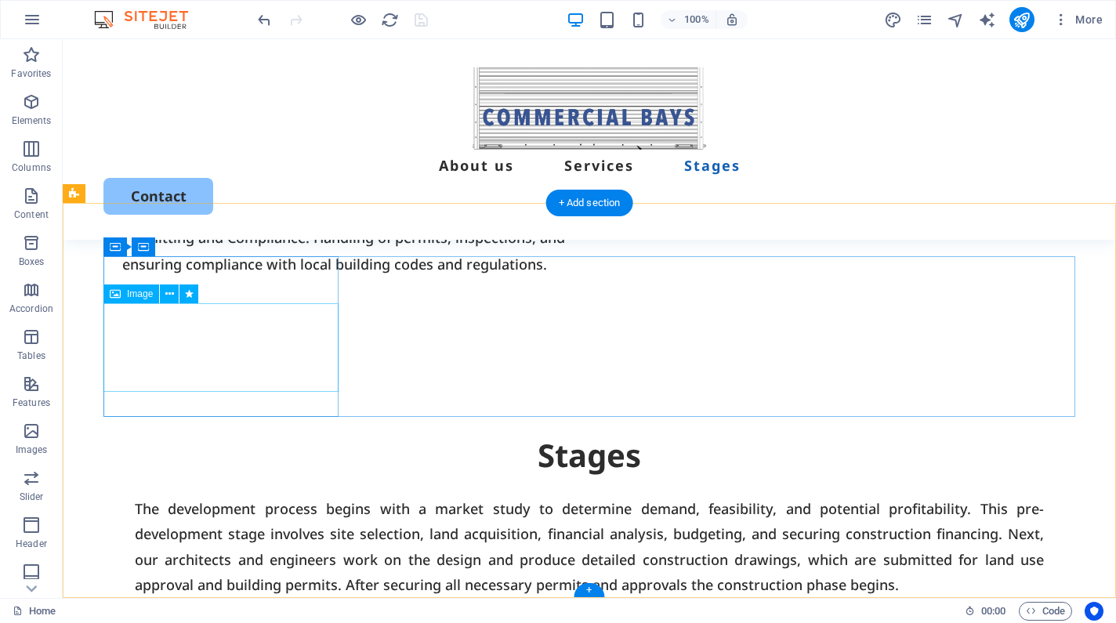
scroll to position [4166, 0]
click at [175, 299] on button at bounding box center [169, 294] width 19 height 19
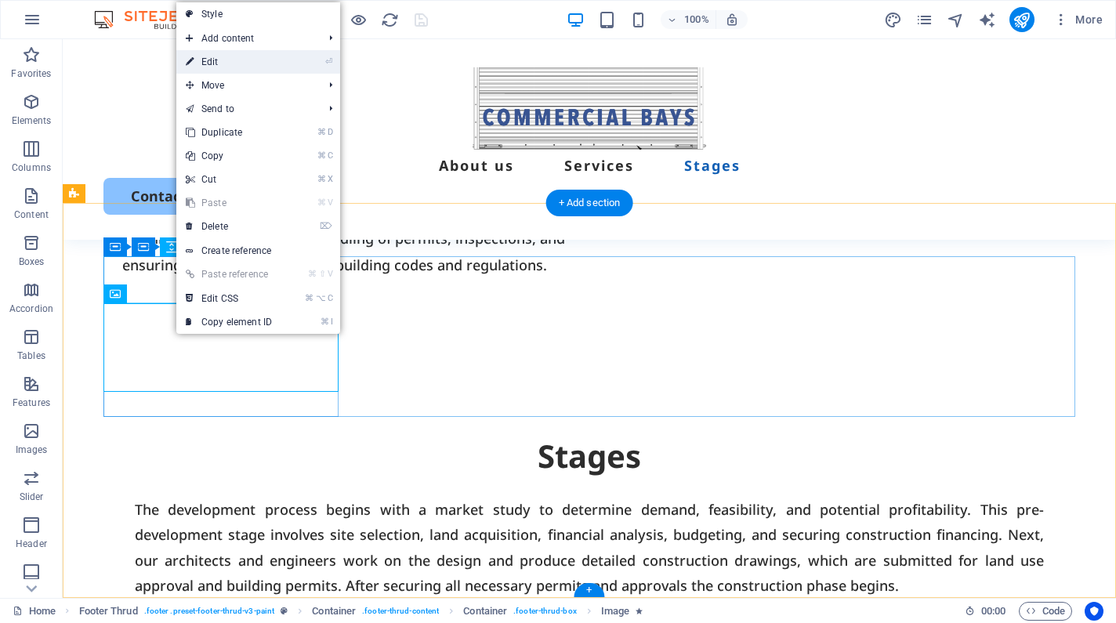
click at [191, 66] on icon at bounding box center [190, 62] width 8 height 24
select select "move-top-to-bottom"
select select "s"
select select "scroll"
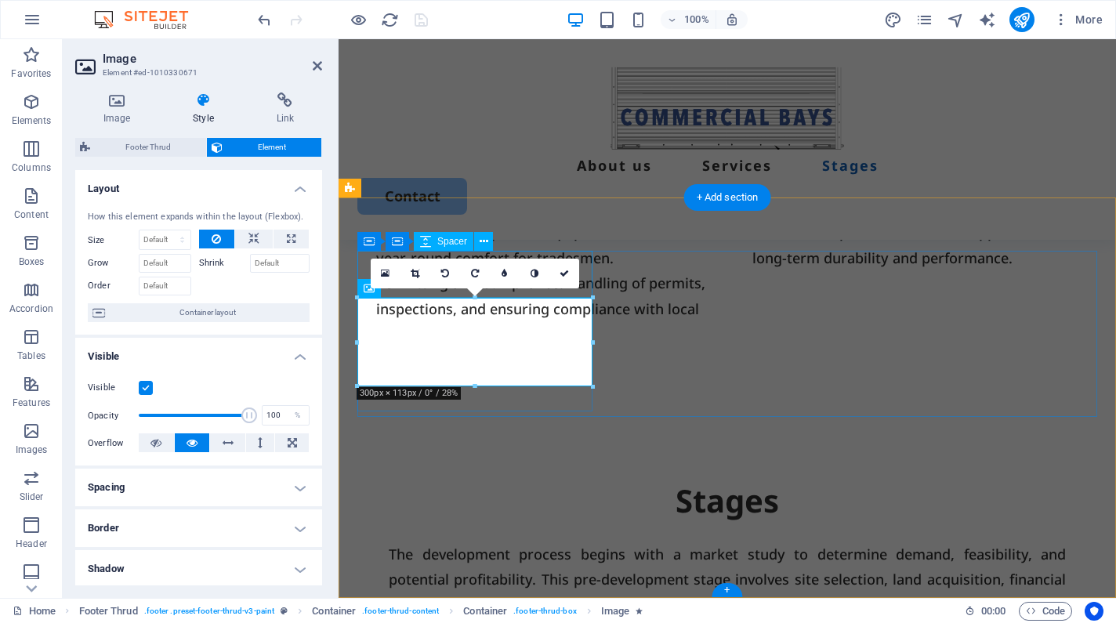
scroll to position [4689, 0]
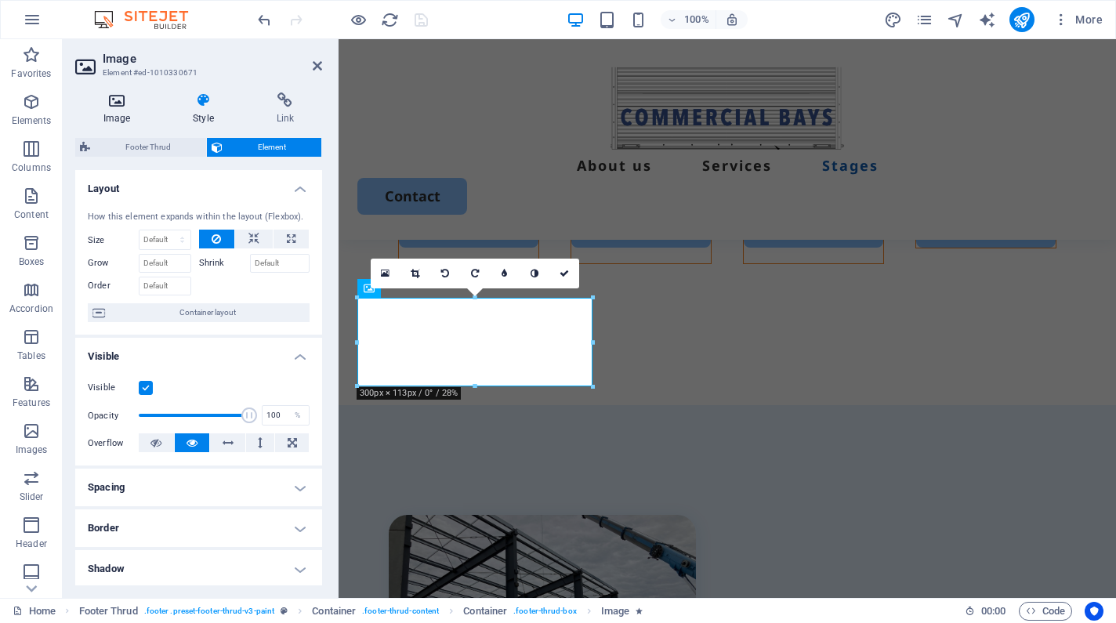
click at [124, 116] on h4 "Image" at bounding box center [119, 109] width 89 height 33
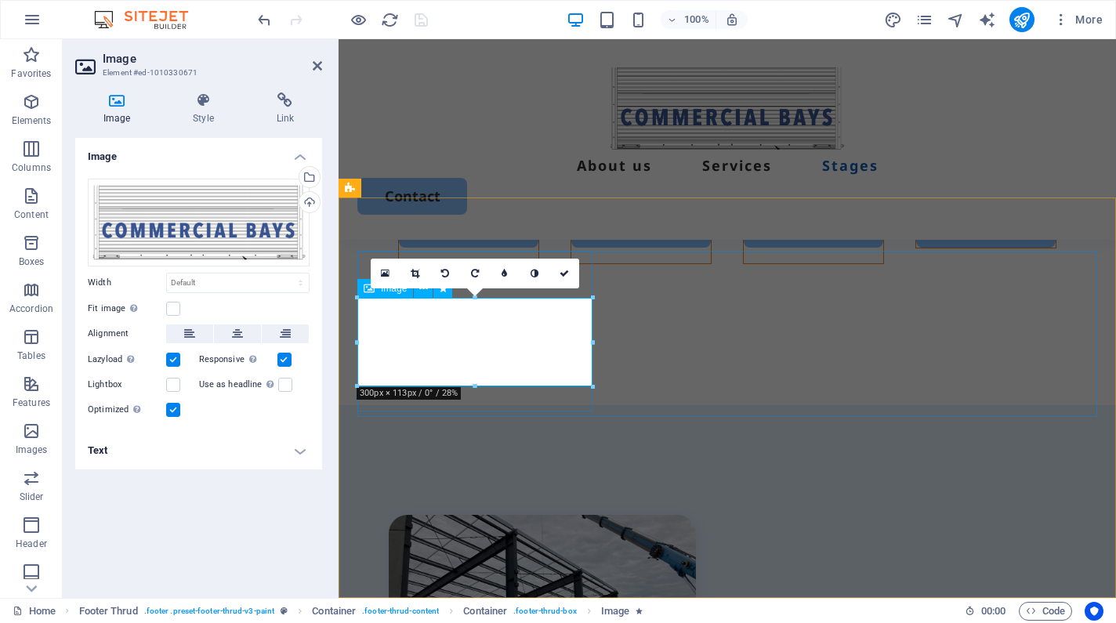
click at [317, 64] on icon at bounding box center [317, 66] width 9 height 13
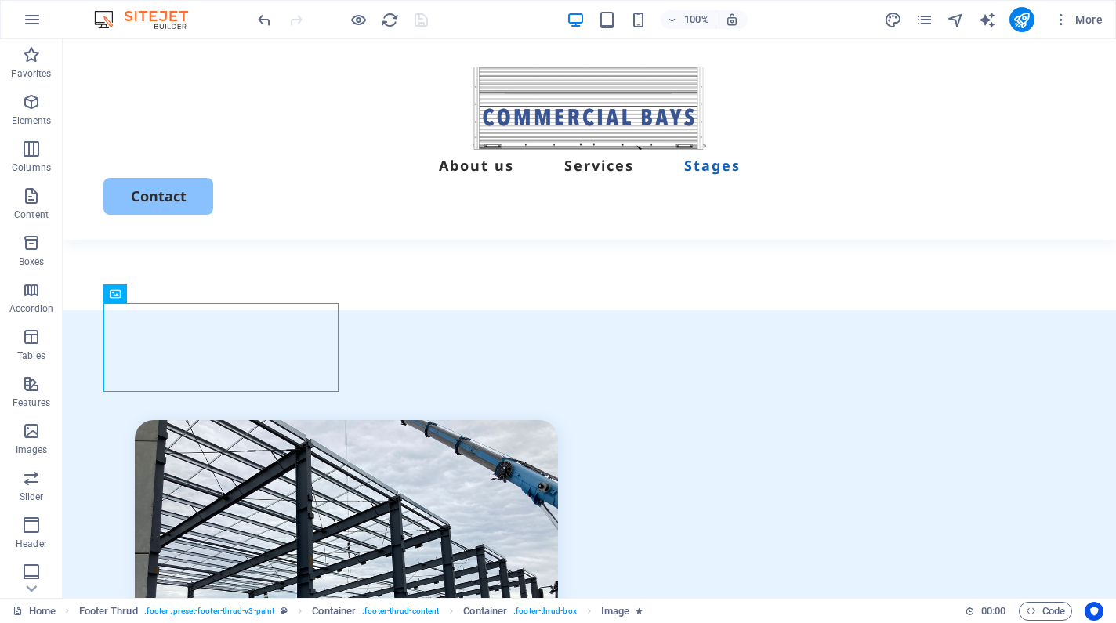
scroll to position [4166, 0]
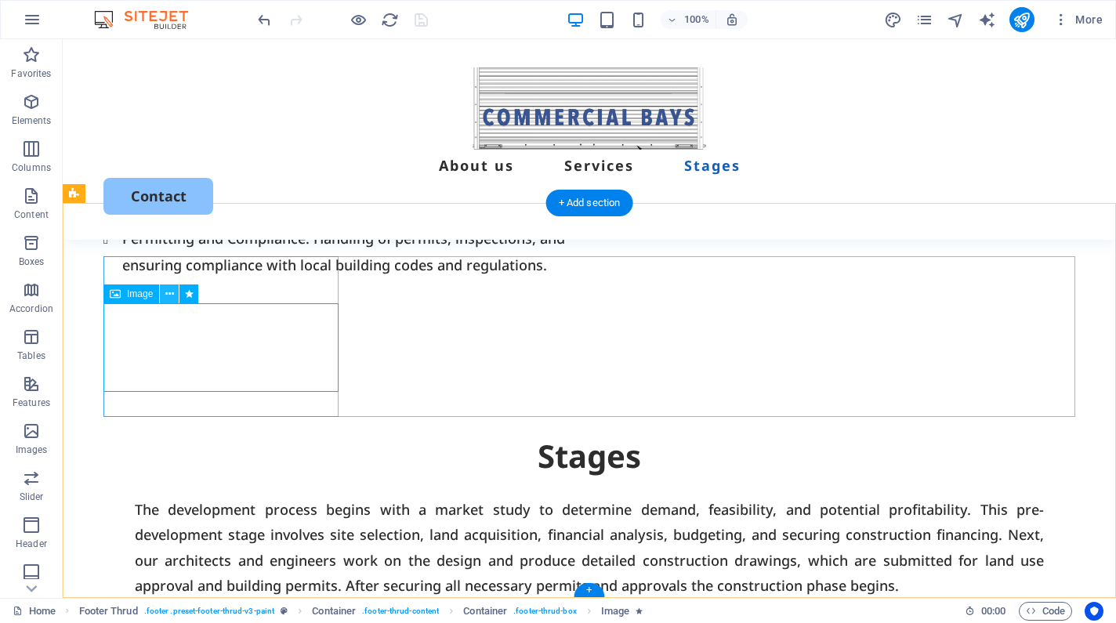
click at [169, 297] on icon at bounding box center [169, 294] width 9 height 16
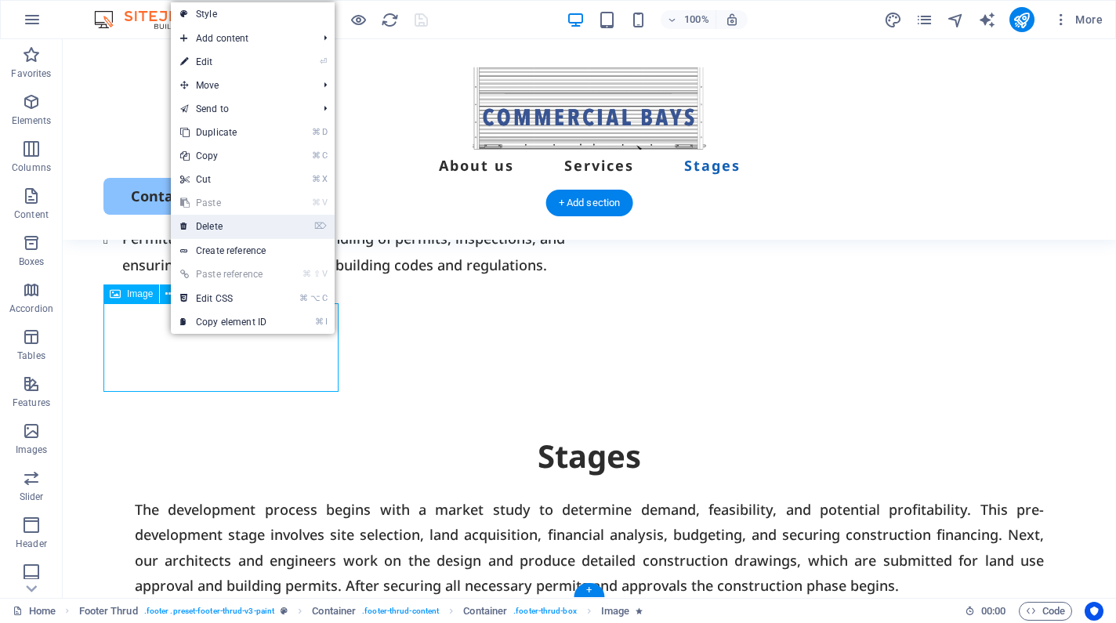
click at [190, 220] on link "⌦ Delete" at bounding box center [223, 227] width 105 height 24
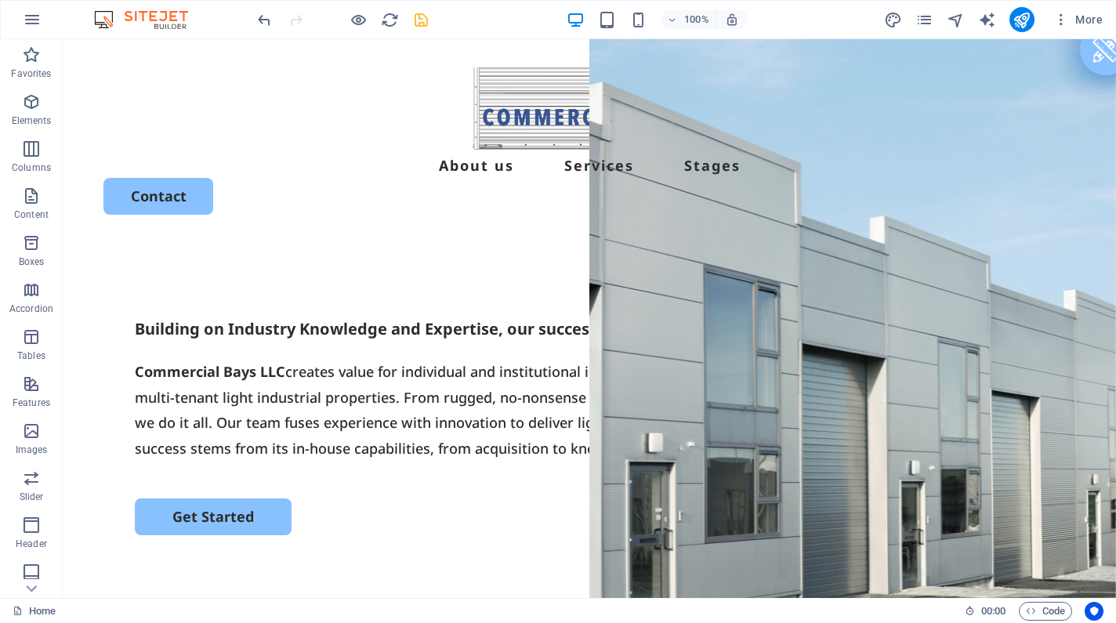
scroll to position [0, 0]
click at [418, 22] on icon "save" at bounding box center [421, 20] width 18 height 18
checkbox input "false"
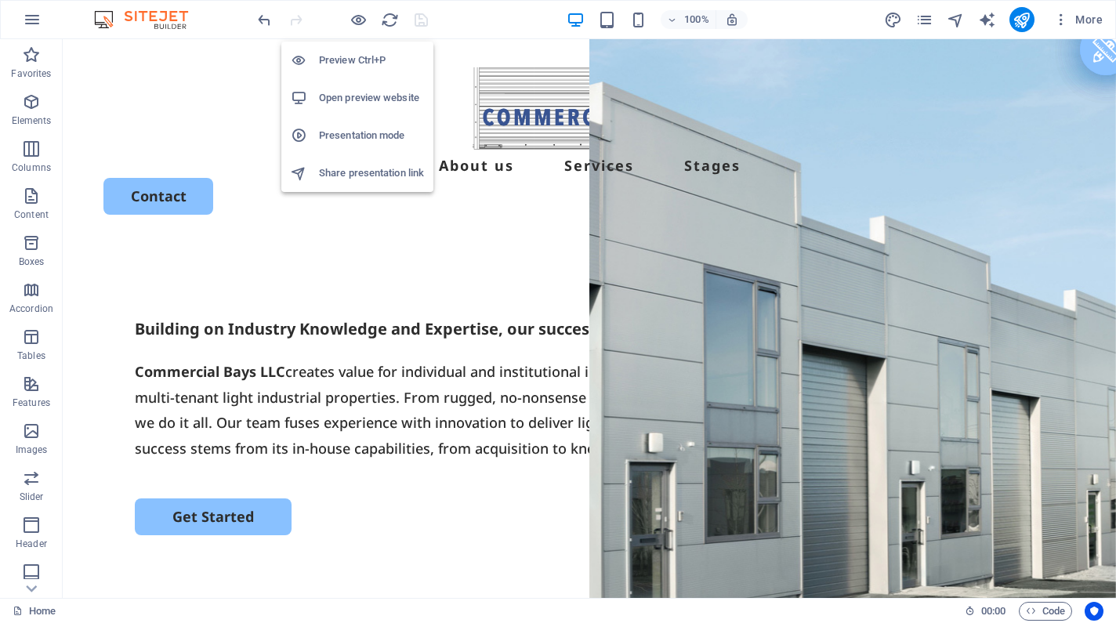
click at [355, 93] on h6 "Open preview website" at bounding box center [371, 98] width 105 height 19
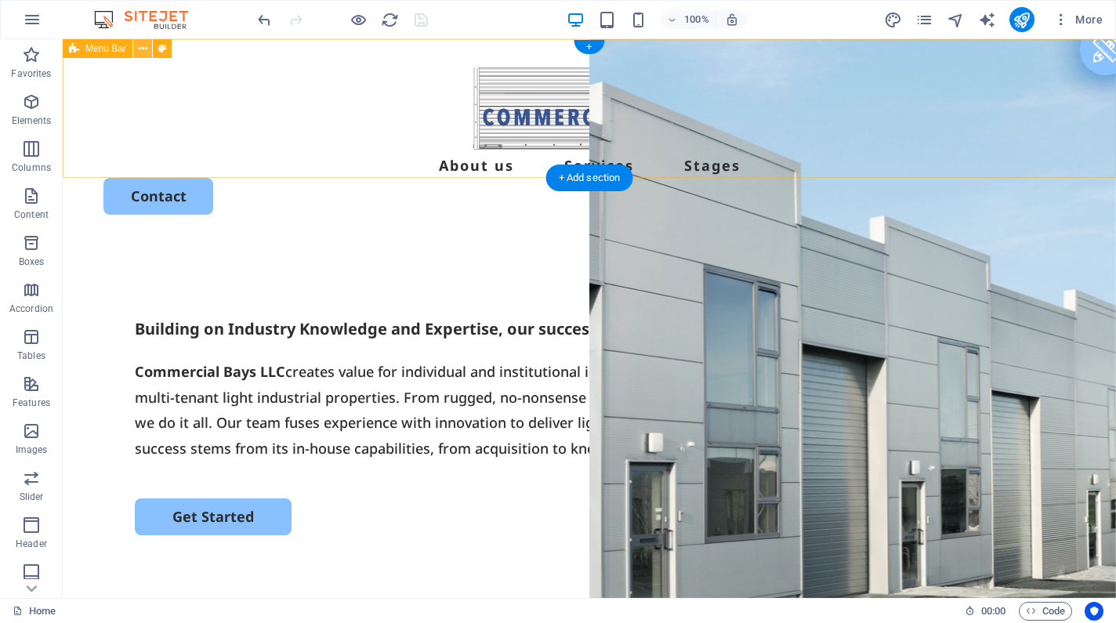
click at [146, 49] on icon at bounding box center [143, 49] width 9 height 16
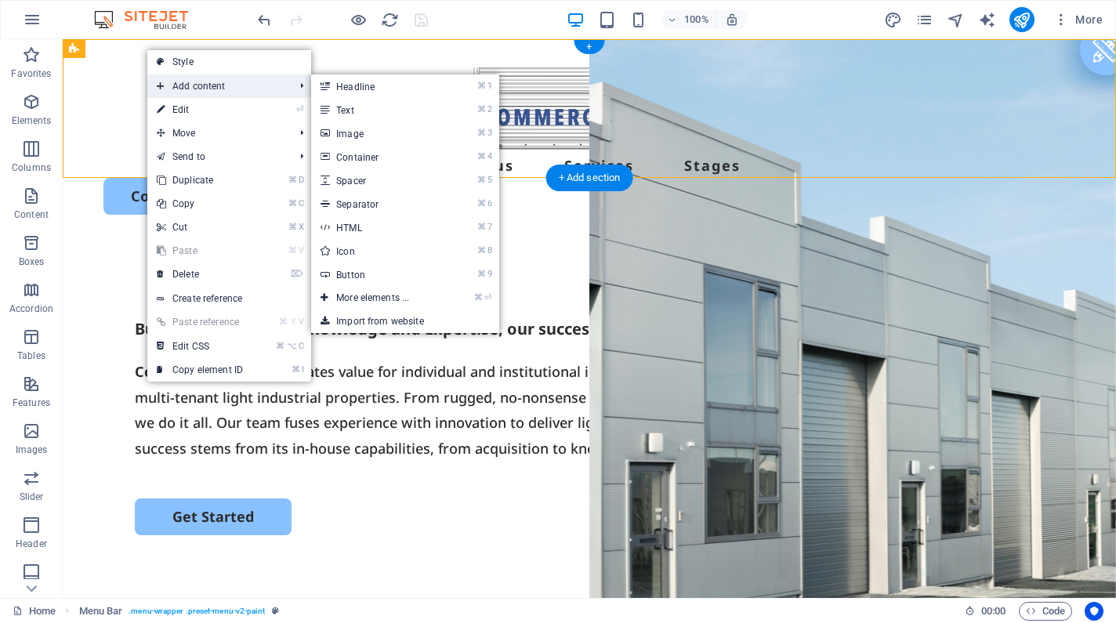
click at [159, 82] on icon at bounding box center [161, 86] width 8 height 24
click at [169, 85] on span "Add content" at bounding box center [217, 86] width 140 height 24
click at [177, 112] on link "⏎ Edit" at bounding box center [199, 110] width 105 height 24
select select "header"
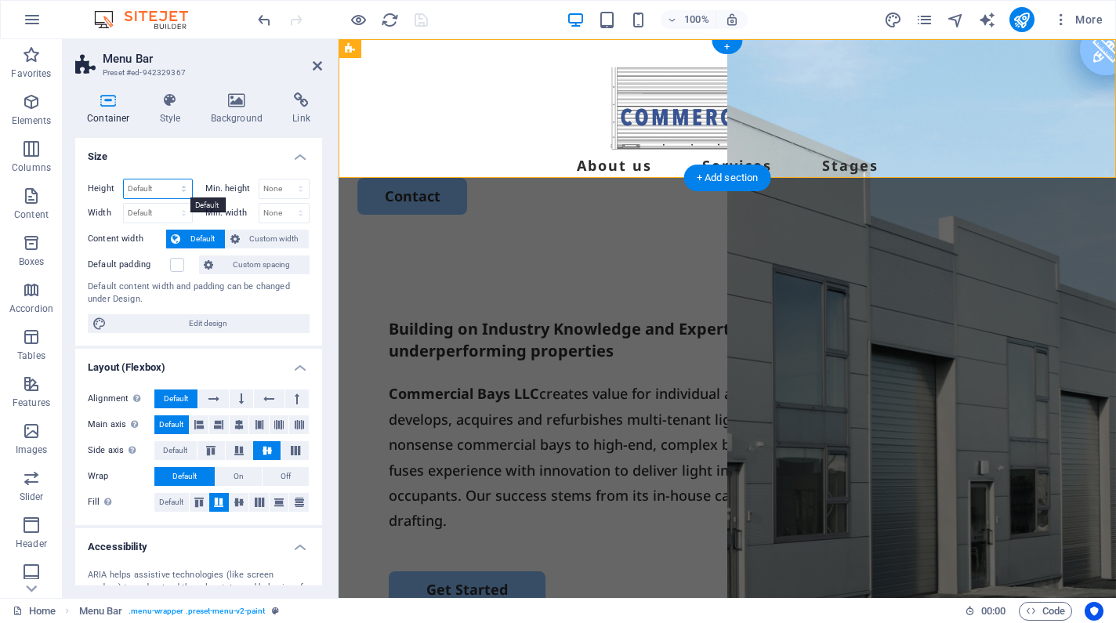
select select "%"
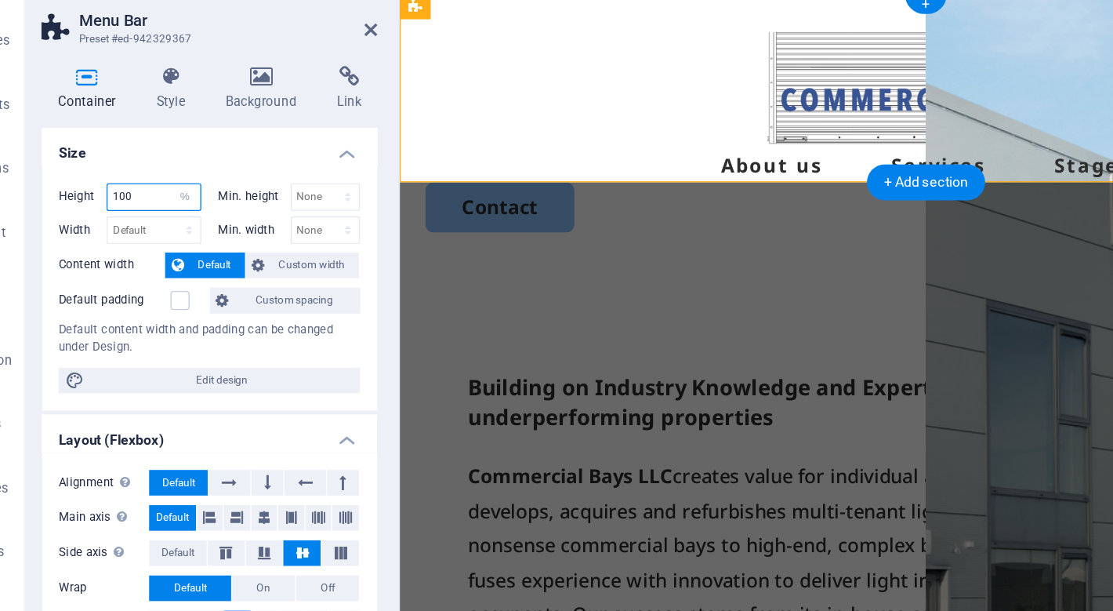
click at [124, 180] on input "100" at bounding box center [158, 189] width 68 height 19
type input "1"
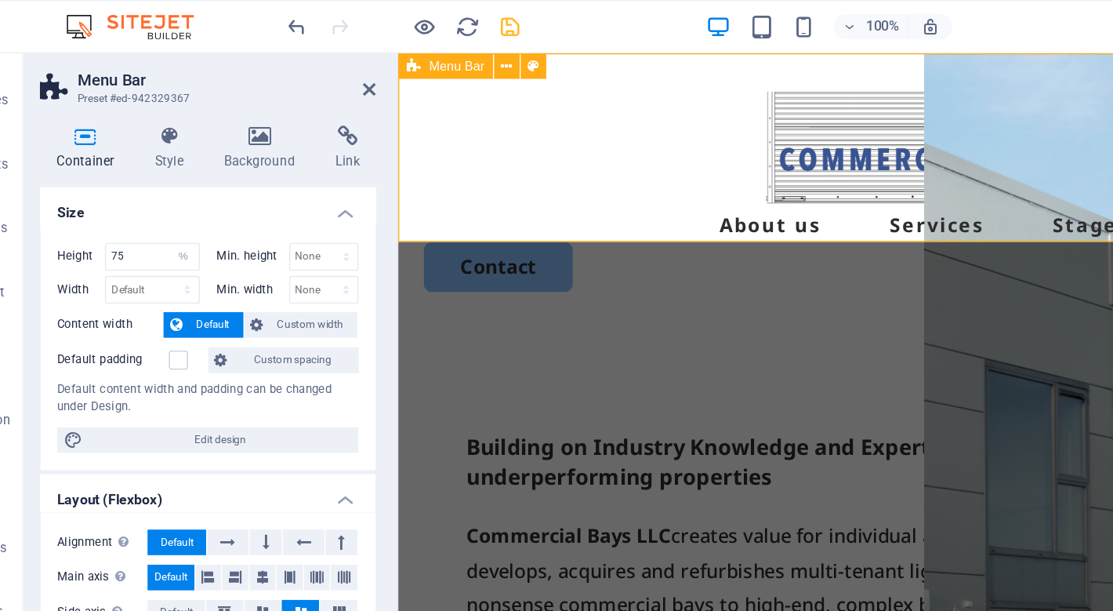
click at [520, 176] on div "Menu About us Services Stages Contact" at bounding box center [785, 153] width 775 height 201
drag, startPoint x: 92, startPoint y: 190, endPoint x: 74, endPoint y: 189, distance: 17.3
click at [88, 190] on div "Height 75 Default px rem % vh vw" at bounding box center [140, 189] width 105 height 20
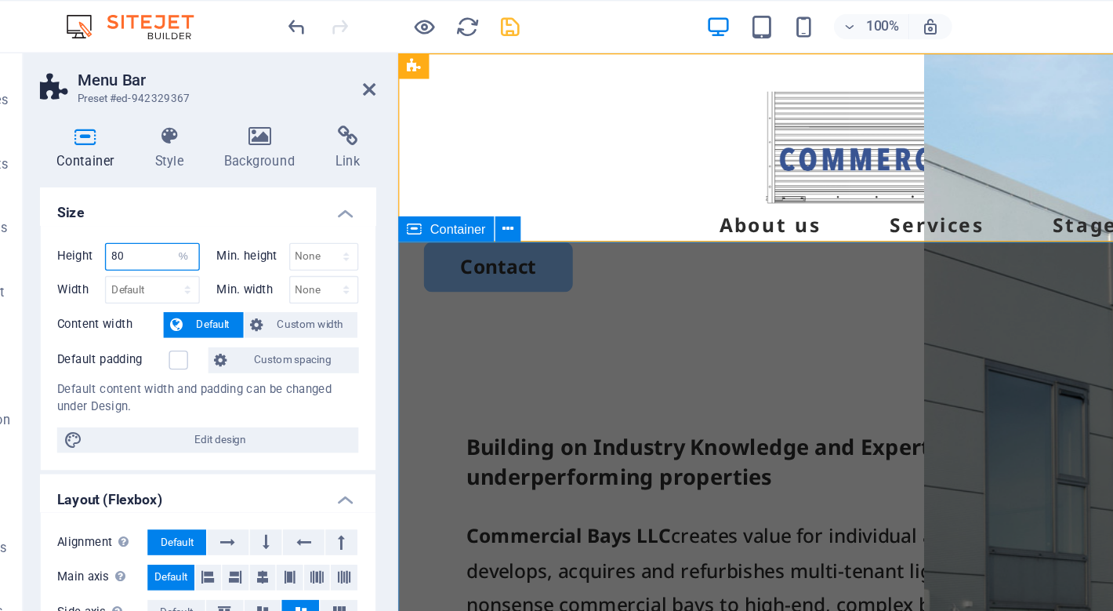
type input "80"
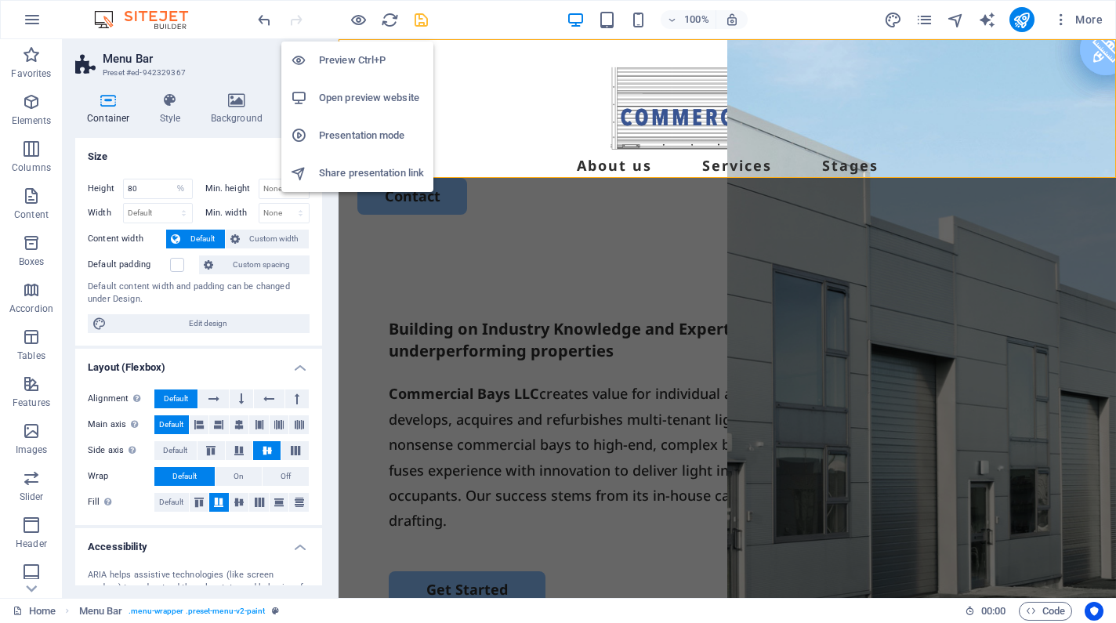
click at [354, 89] on h6 "Open preview website" at bounding box center [371, 98] width 105 height 19
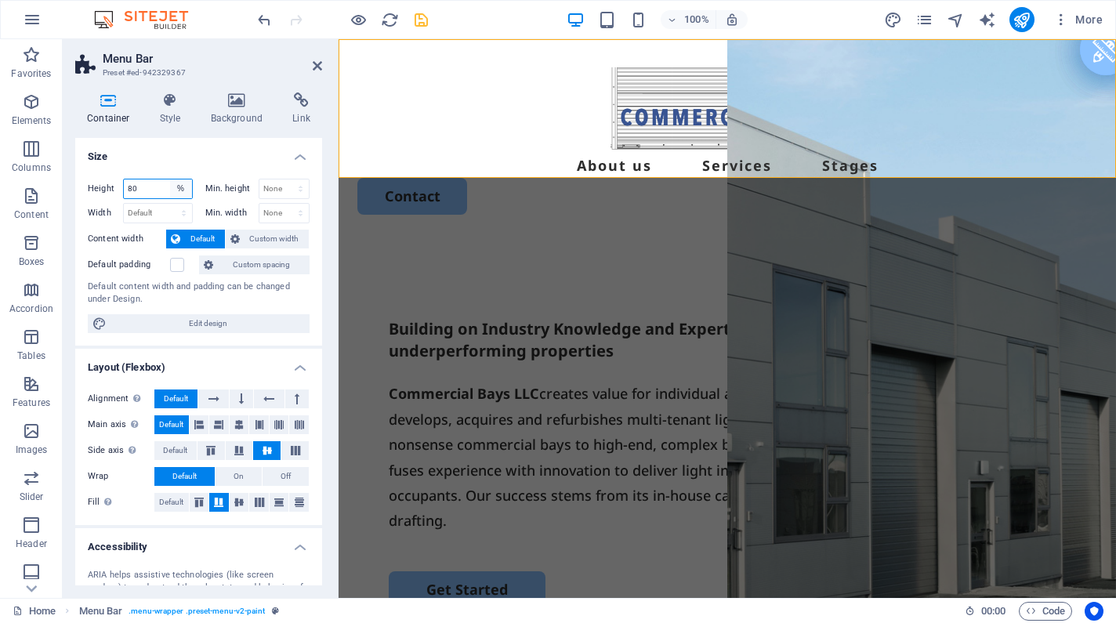
select select "default"
select select "DISABLED_OPTION_VALUE"
click at [173, 120] on h4 "Style" at bounding box center [173, 109] width 51 height 33
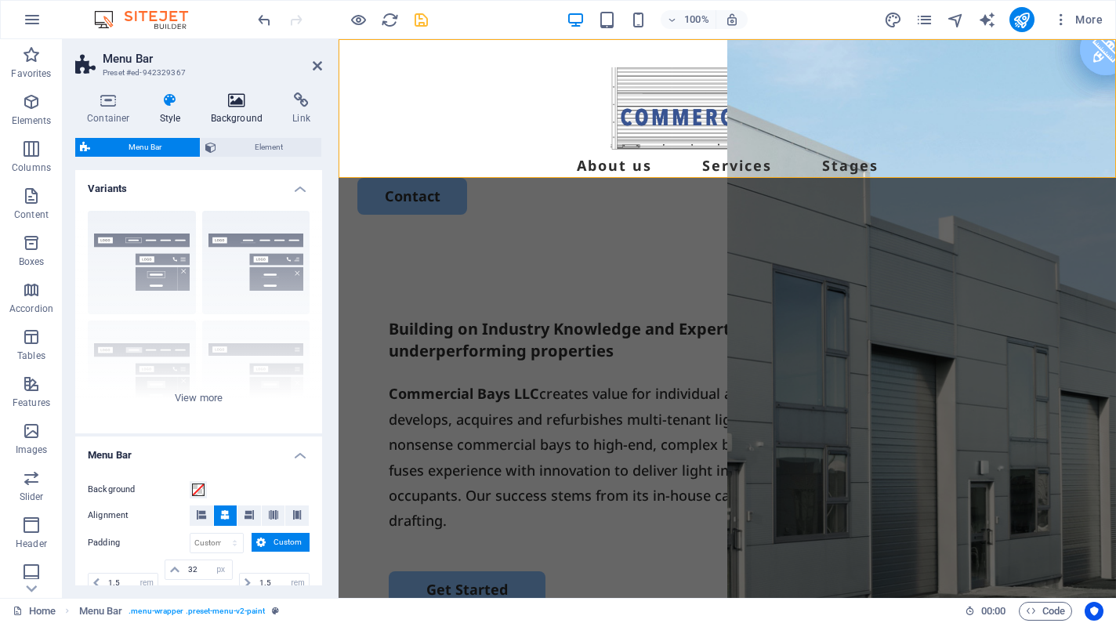
click at [221, 113] on h4 "Background" at bounding box center [240, 109] width 82 height 33
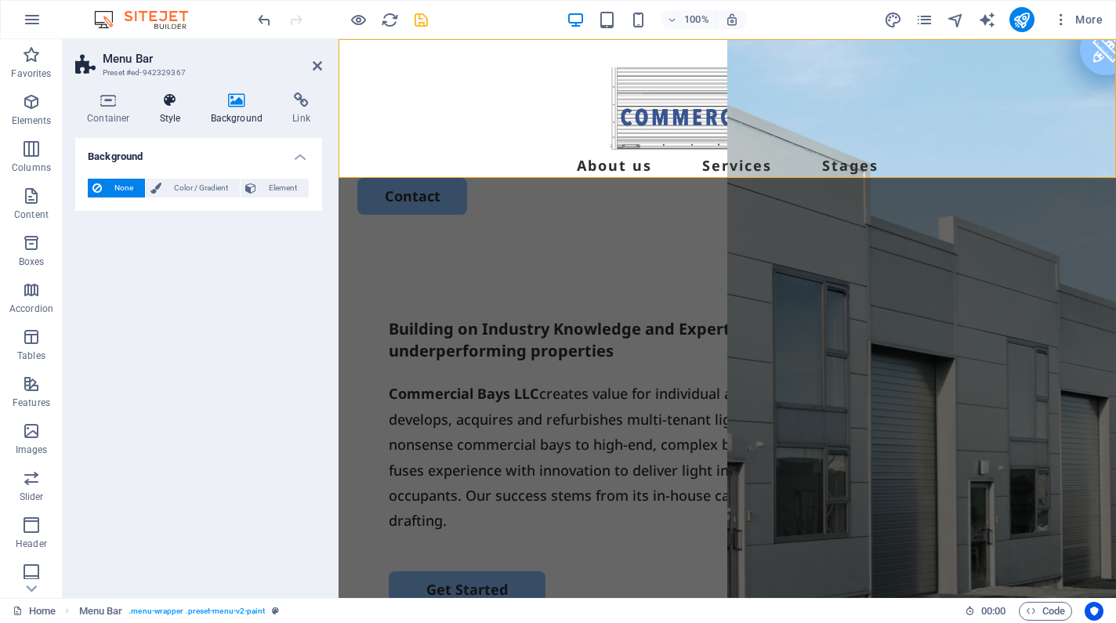
click at [161, 114] on h4 "Style" at bounding box center [173, 109] width 51 height 33
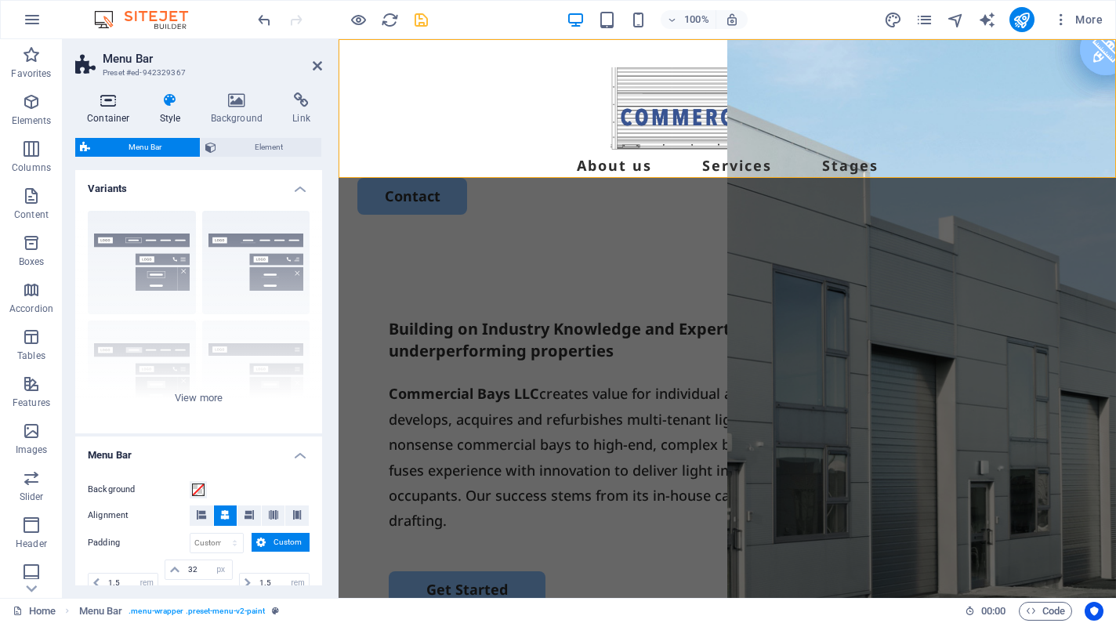
click at [95, 115] on h4 "Container" at bounding box center [111, 109] width 73 height 33
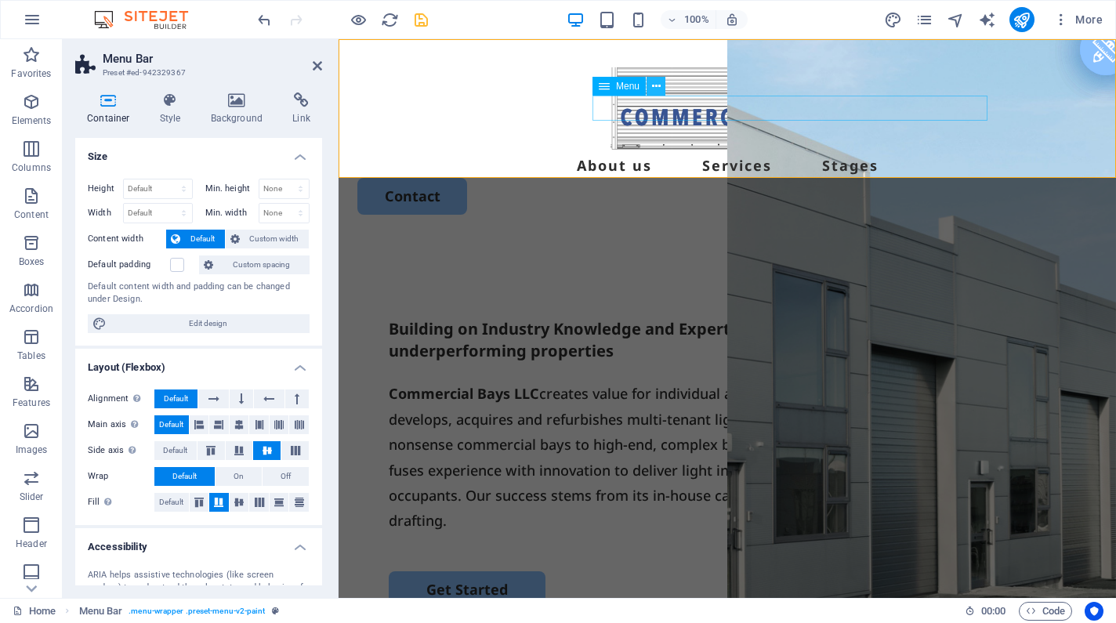
click at [655, 87] on icon at bounding box center [656, 86] width 9 height 16
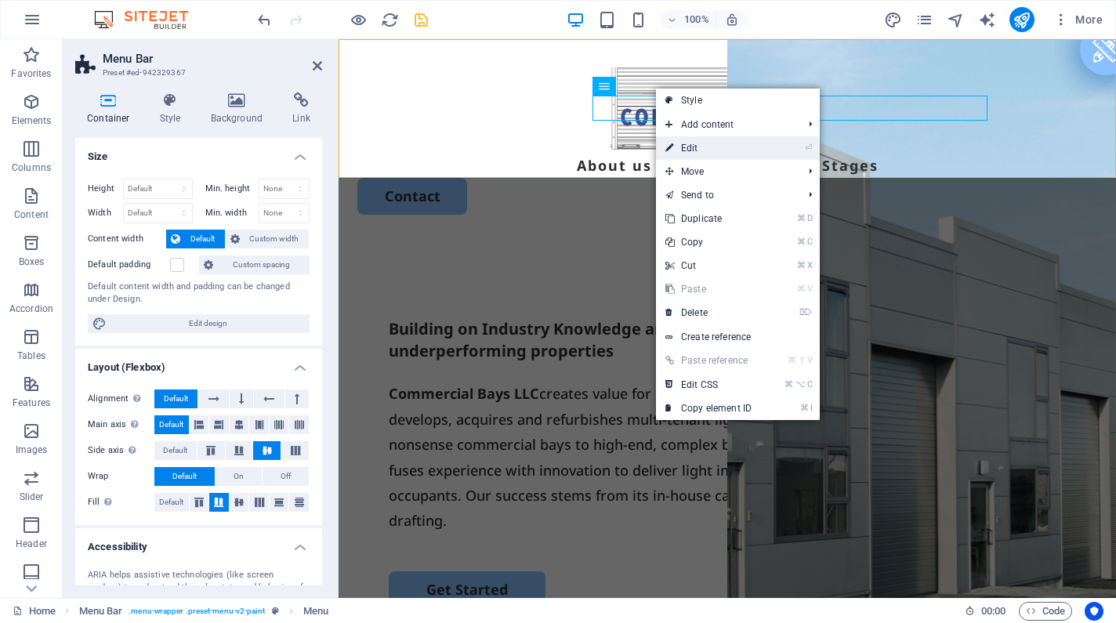
click at [667, 147] on icon at bounding box center [670, 148] width 8 height 24
select select
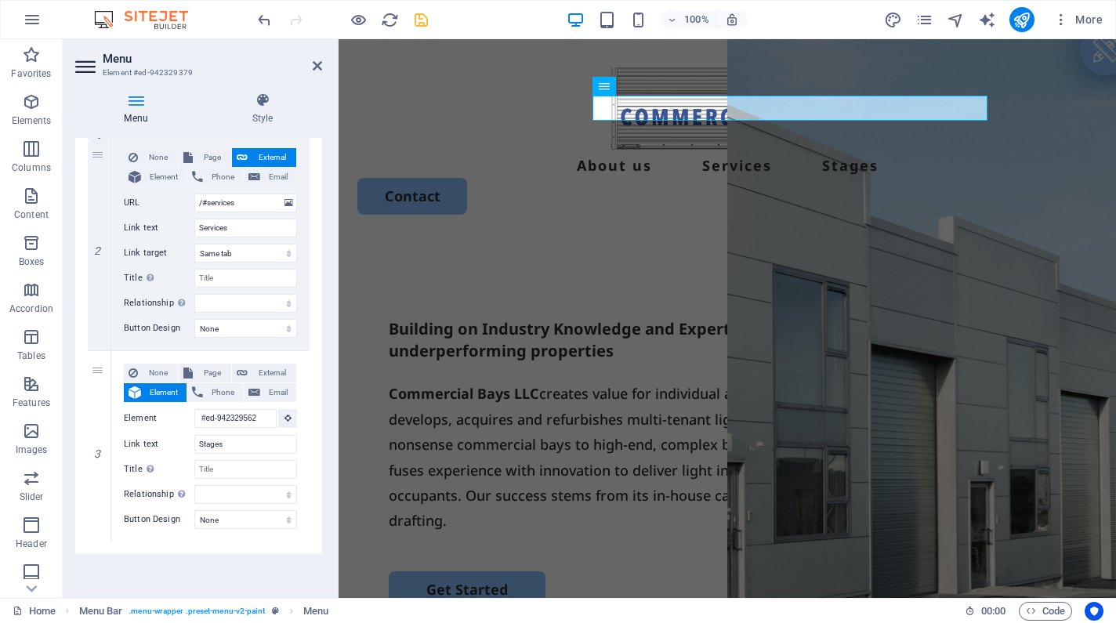
scroll to position [367, 0]
click at [20, 110] on span "Elements" at bounding box center [31, 112] width 63 height 38
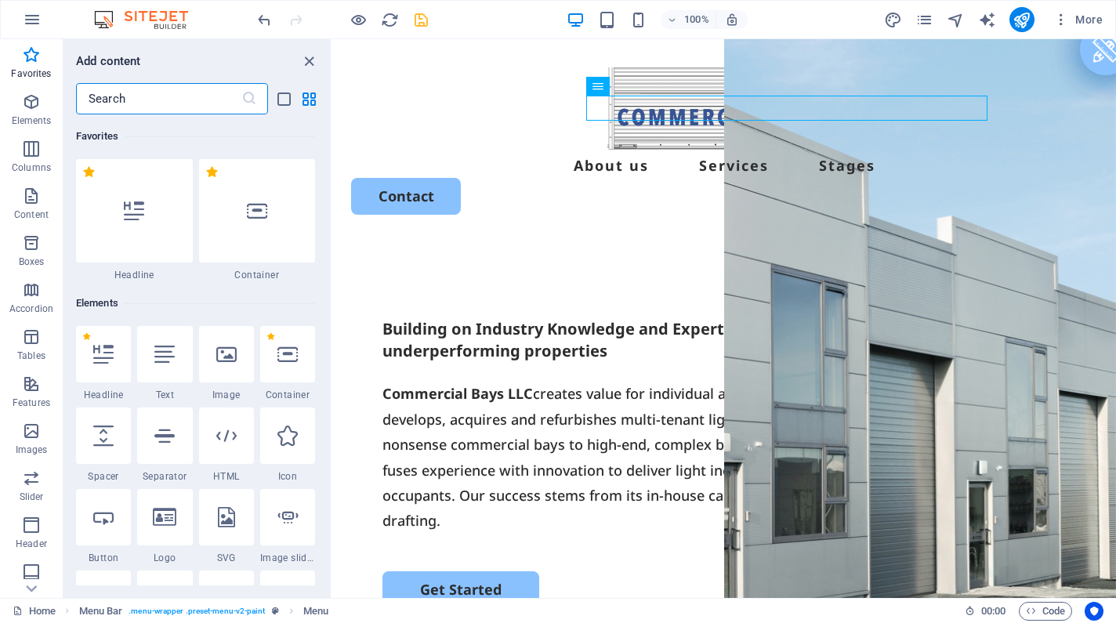
scroll to position [0, 0]
click at [307, 63] on icon "close panel" at bounding box center [309, 62] width 18 height 18
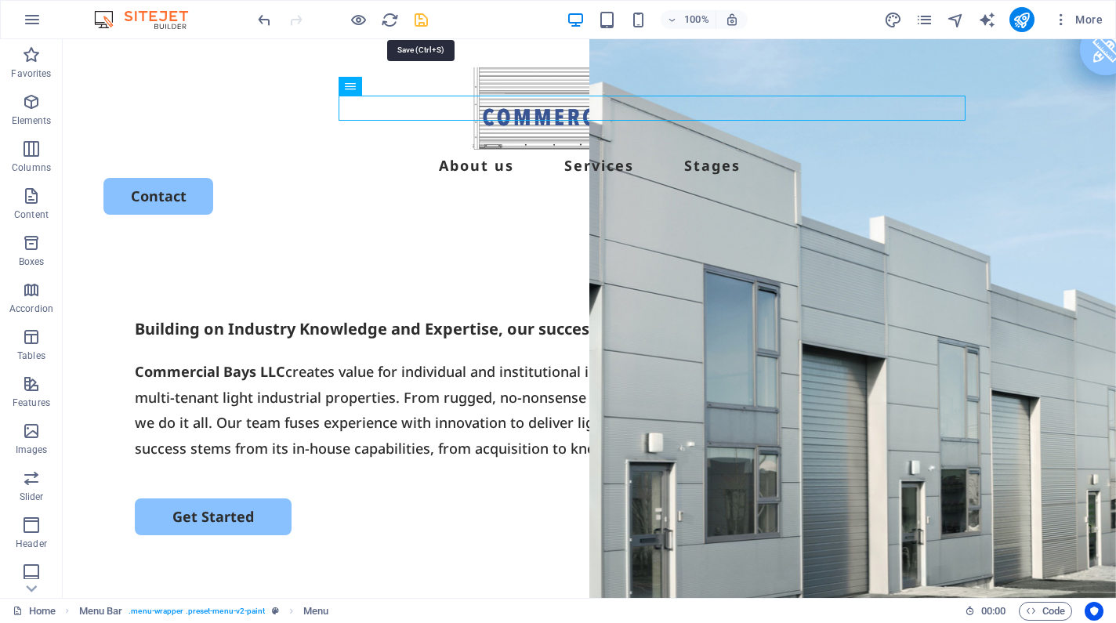
click at [417, 18] on icon "save" at bounding box center [421, 20] width 18 height 18
checkbox input "false"
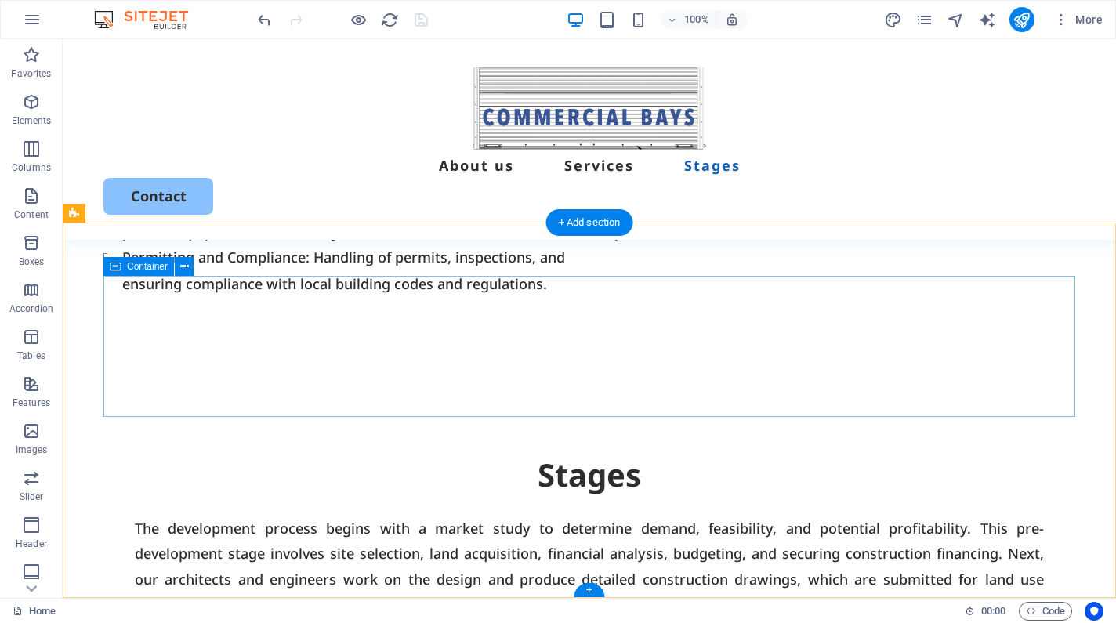
scroll to position [4146, 0]
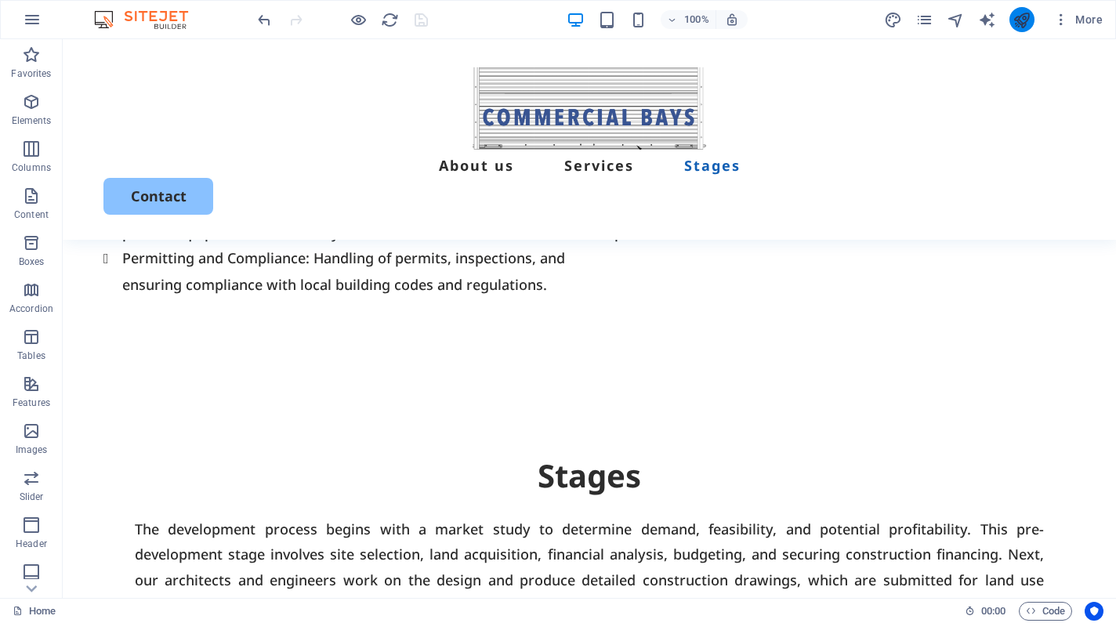
click at [1014, 17] on icon "publish" at bounding box center [1022, 20] width 18 height 18
